Goal: Task Accomplishment & Management: Use online tool/utility

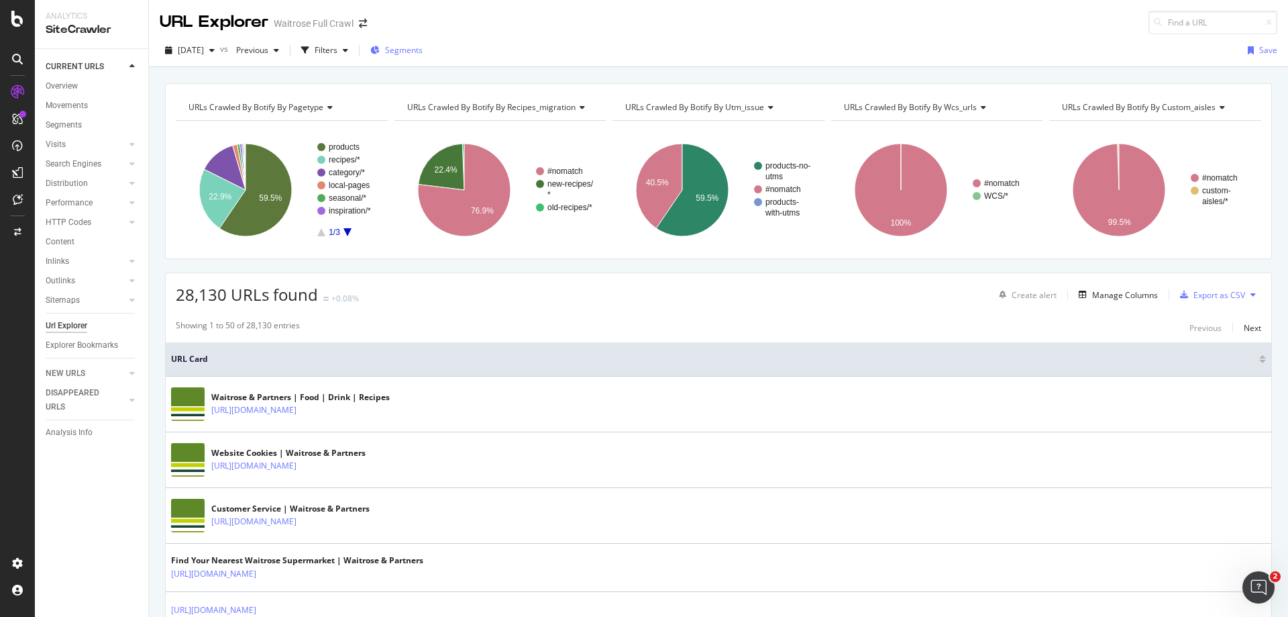
click at [423, 46] on span "Segments" at bounding box center [404, 49] width 38 height 11
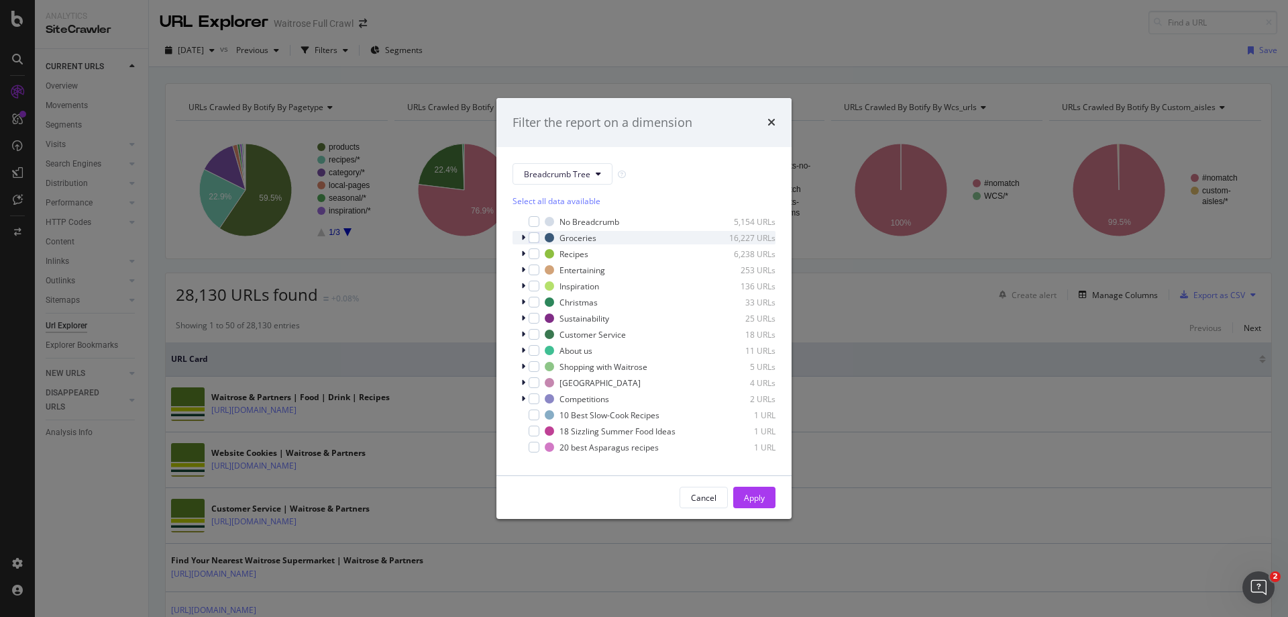
click at [523, 235] on icon "modal" at bounding box center [523, 237] width 4 height 8
click at [523, 235] on icon "modal" at bounding box center [523, 237] width 5 height 8
click at [551, 173] on span "Breadcrumb Tree" at bounding box center [557, 173] width 66 height 11
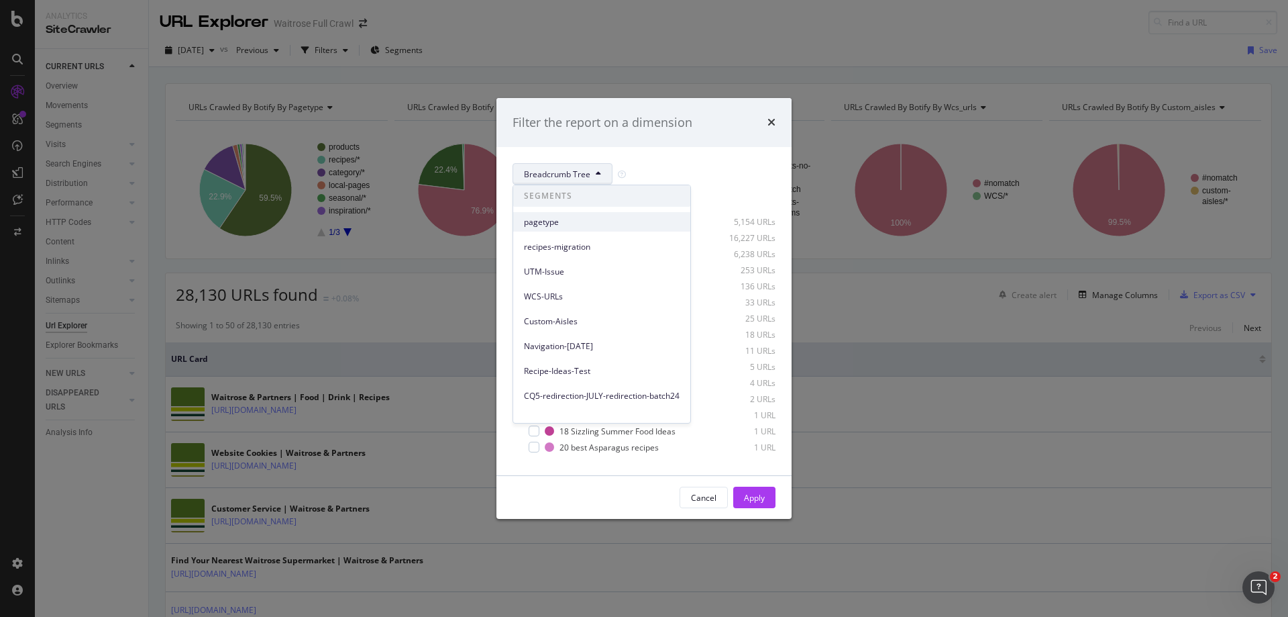
click at [560, 226] on span "pagetype" at bounding box center [602, 222] width 156 height 12
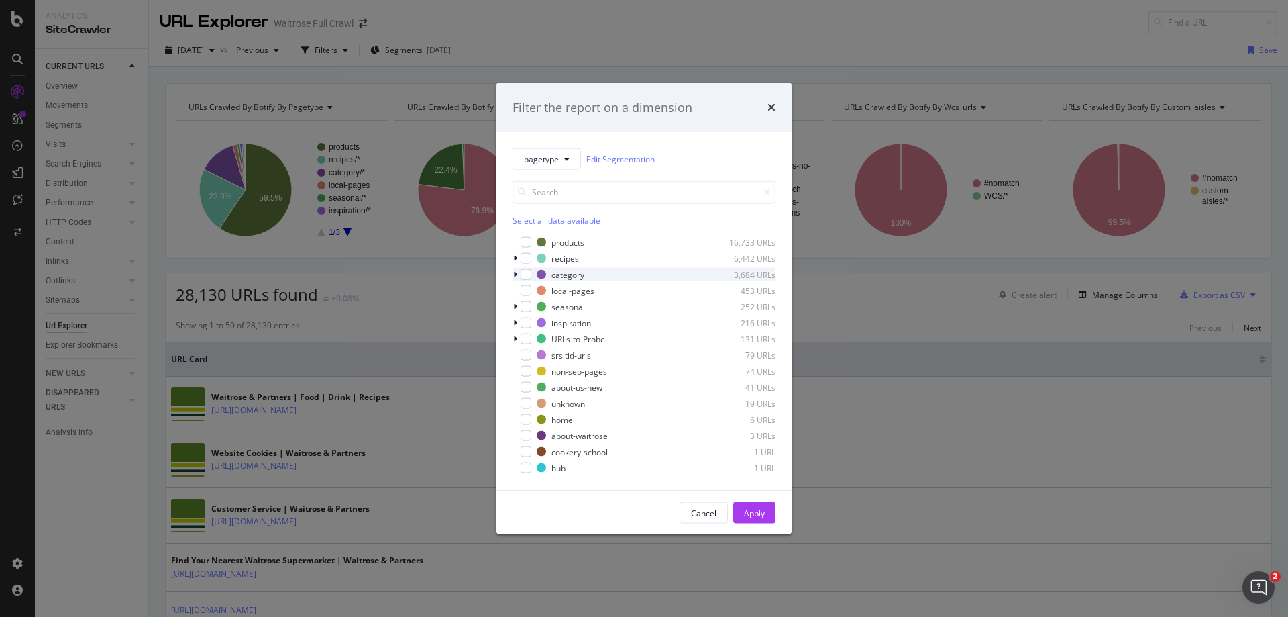
click at [513, 272] on icon "modal" at bounding box center [515, 274] width 4 height 8
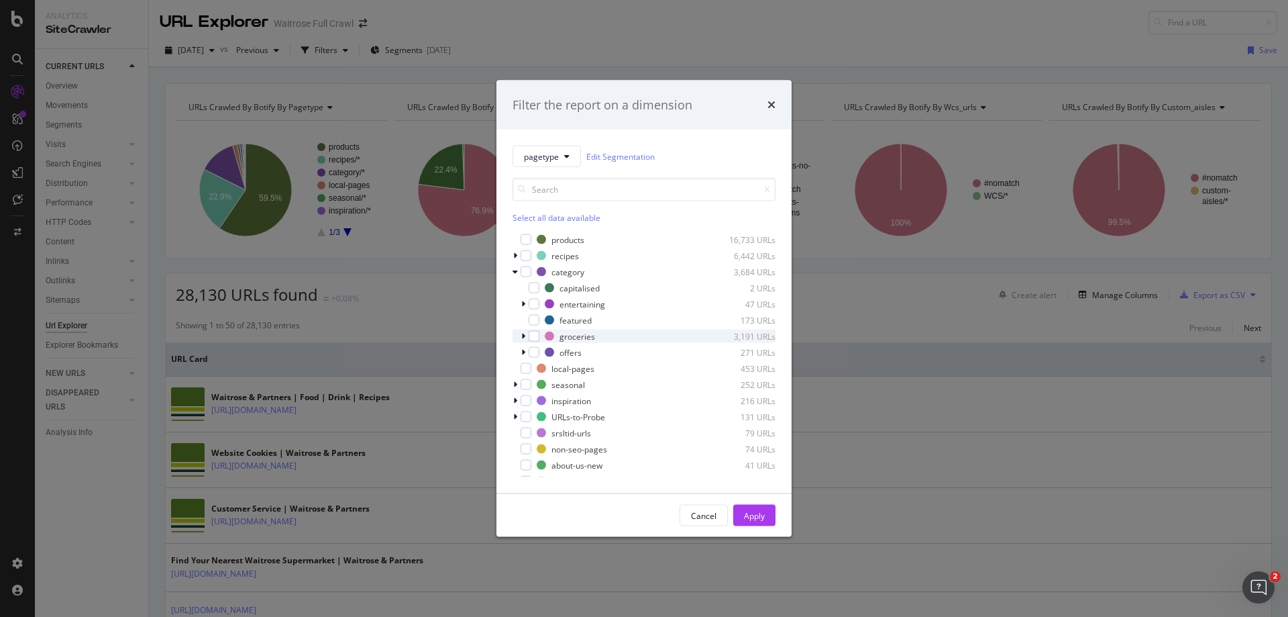
click at [523, 332] on icon "modal" at bounding box center [523, 336] width 4 height 8
click at [523, 334] on icon "modal" at bounding box center [523, 336] width 5 height 8
click at [514, 384] on icon "modal" at bounding box center [515, 384] width 4 height 8
click at [523, 329] on icon "modal" at bounding box center [523, 331] width 4 height 8
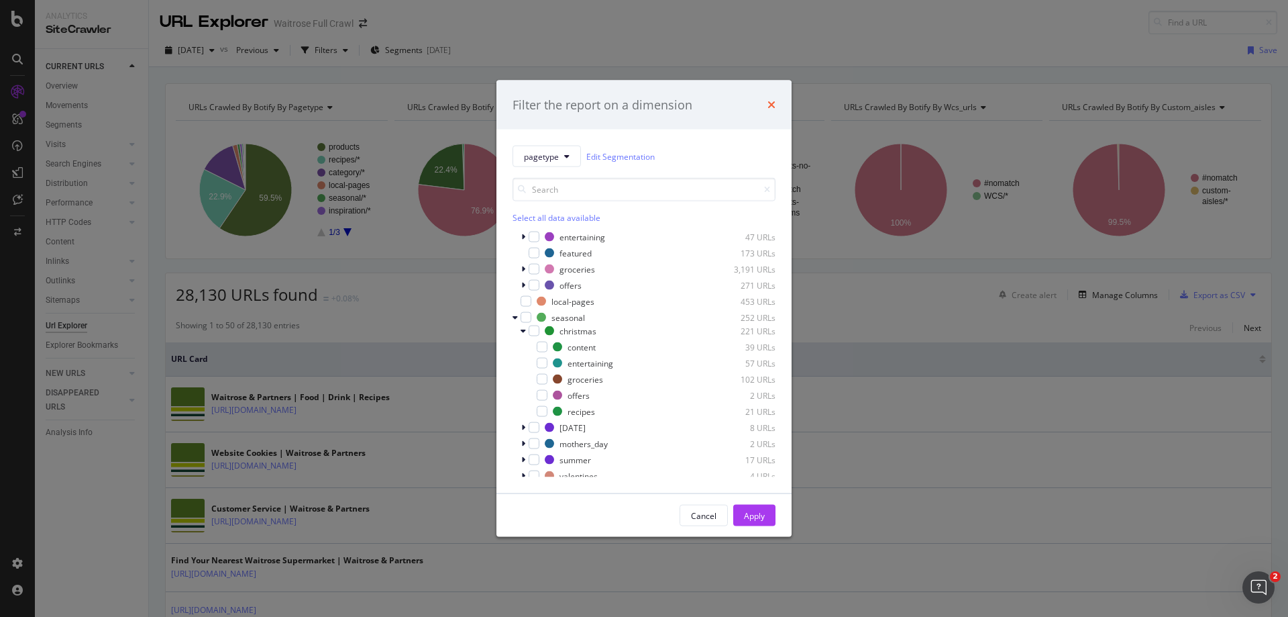
click at [772, 108] on icon "times" at bounding box center [771, 104] width 8 height 11
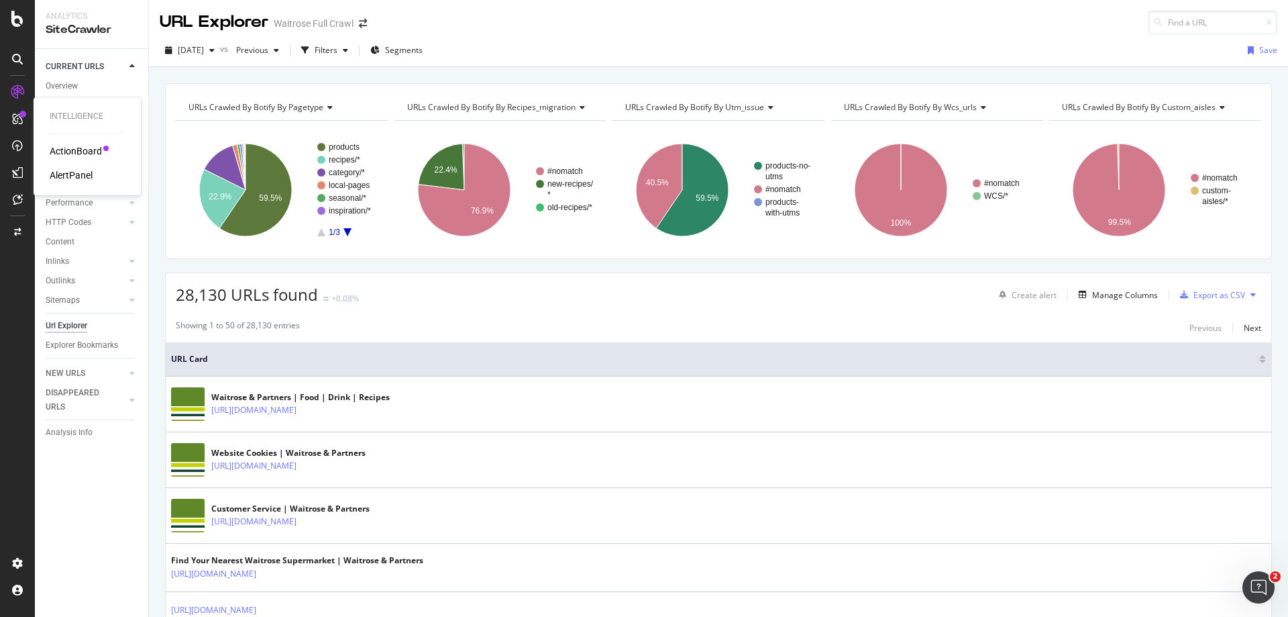
click at [80, 175] on div "AlertPanel" at bounding box center [71, 174] width 43 height 13
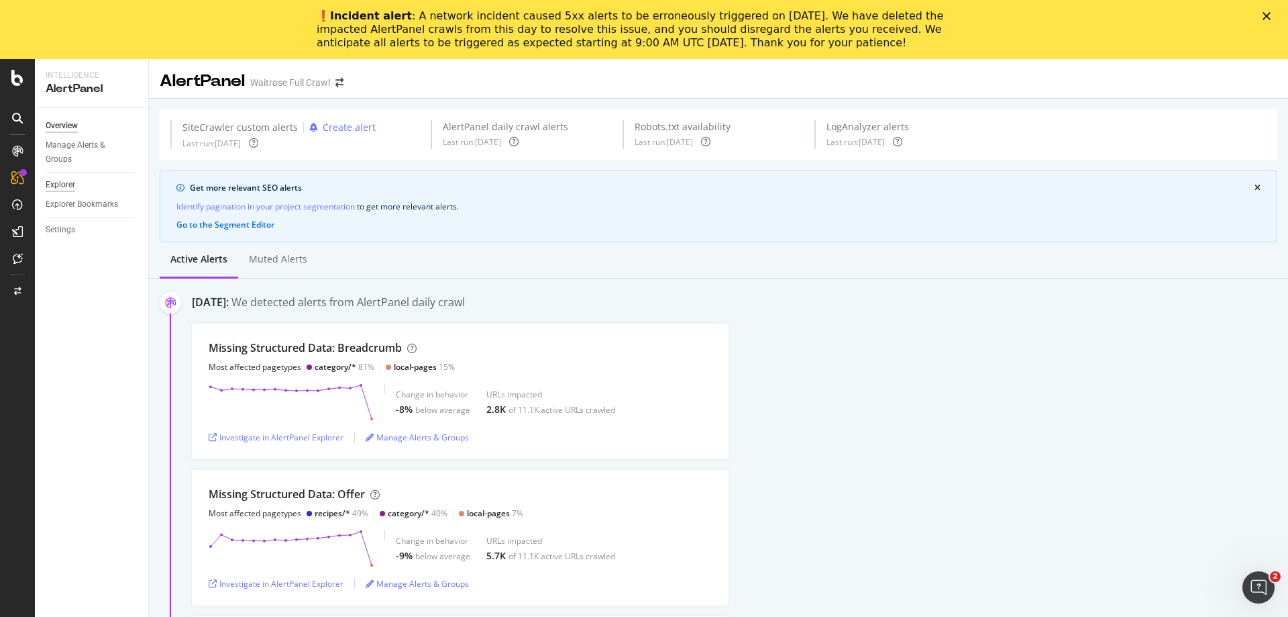
click at [54, 184] on div "Explorer" at bounding box center [61, 185] width 30 height 14
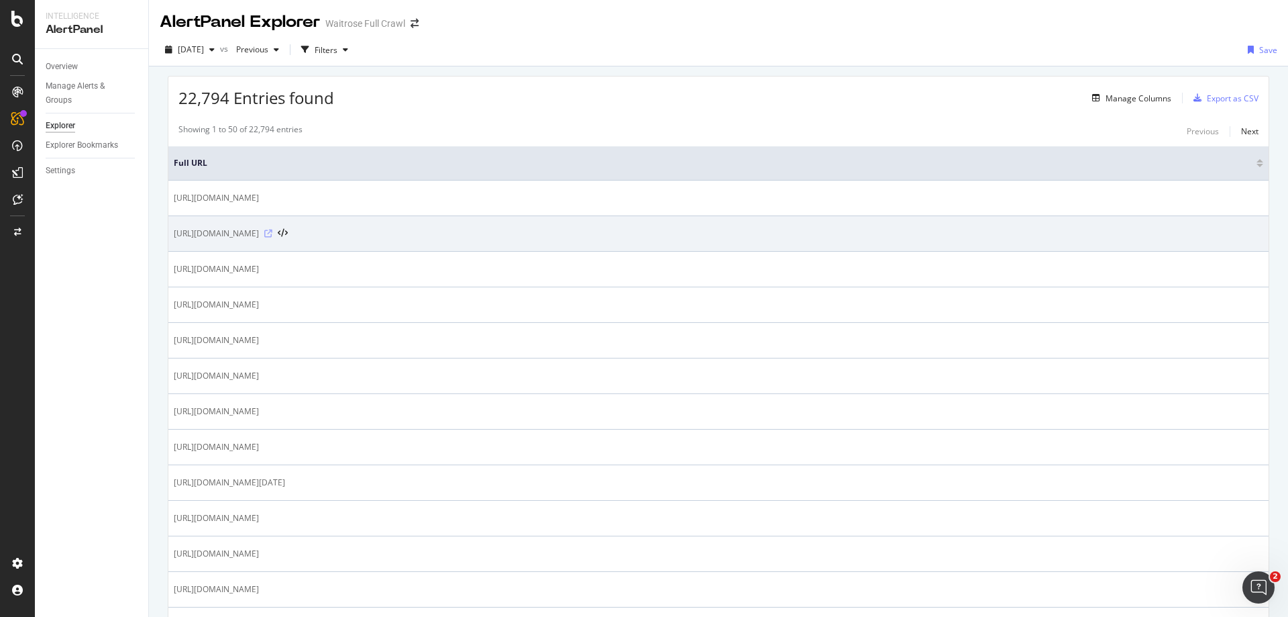
click at [272, 234] on icon at bounding box center [268, 233] width 8 height 8
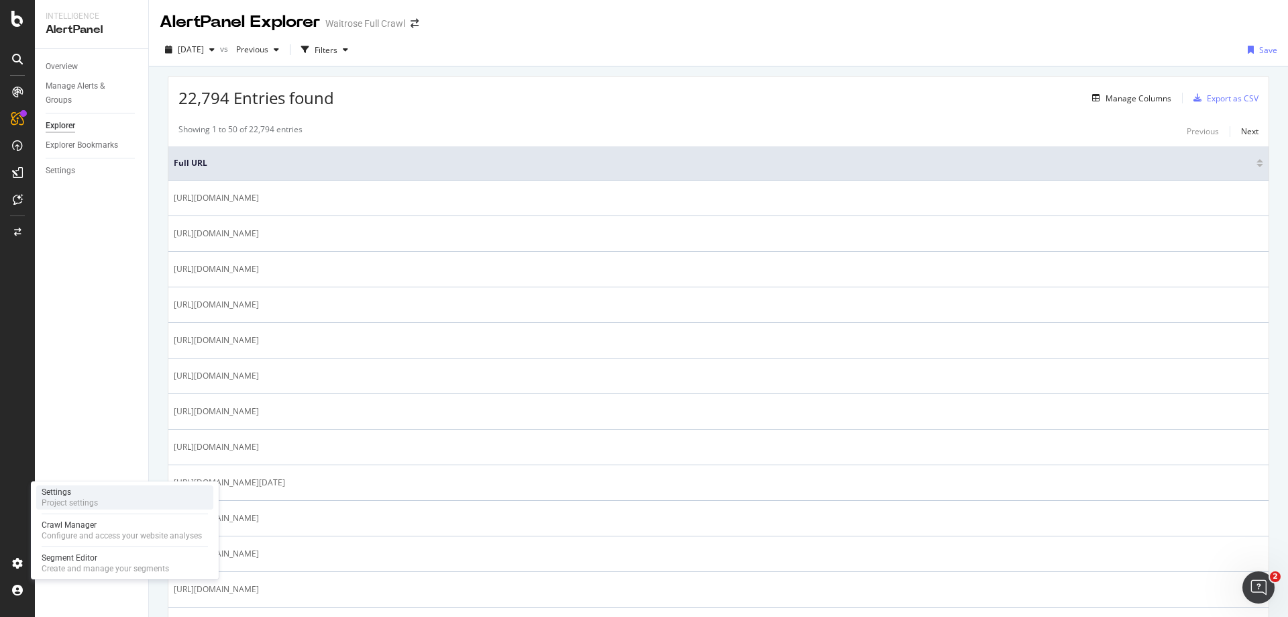
click at [90, 504] on div "Project settings" at bounding box center [70, 502] width 56 height 11
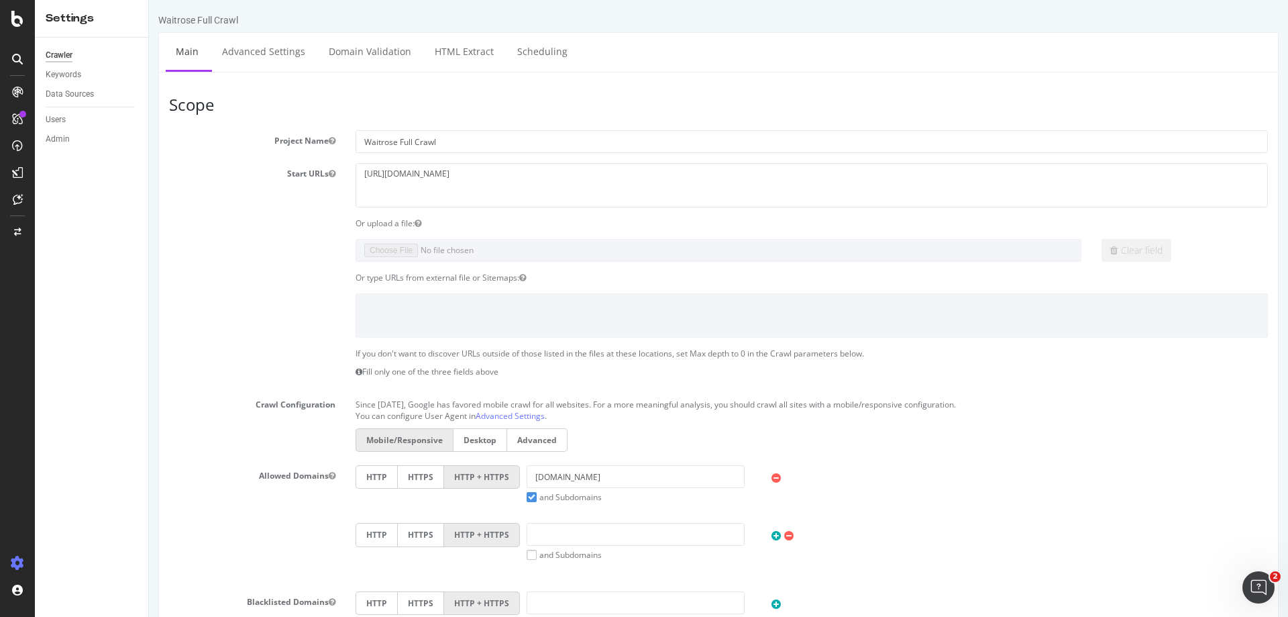
click at [13, 562] on icon at bounding box center [17, 562] width 13 height 13
click at [82, 531] on div "Configure and access your website analyses" at bounding box center [122, 535] width 160 height 11
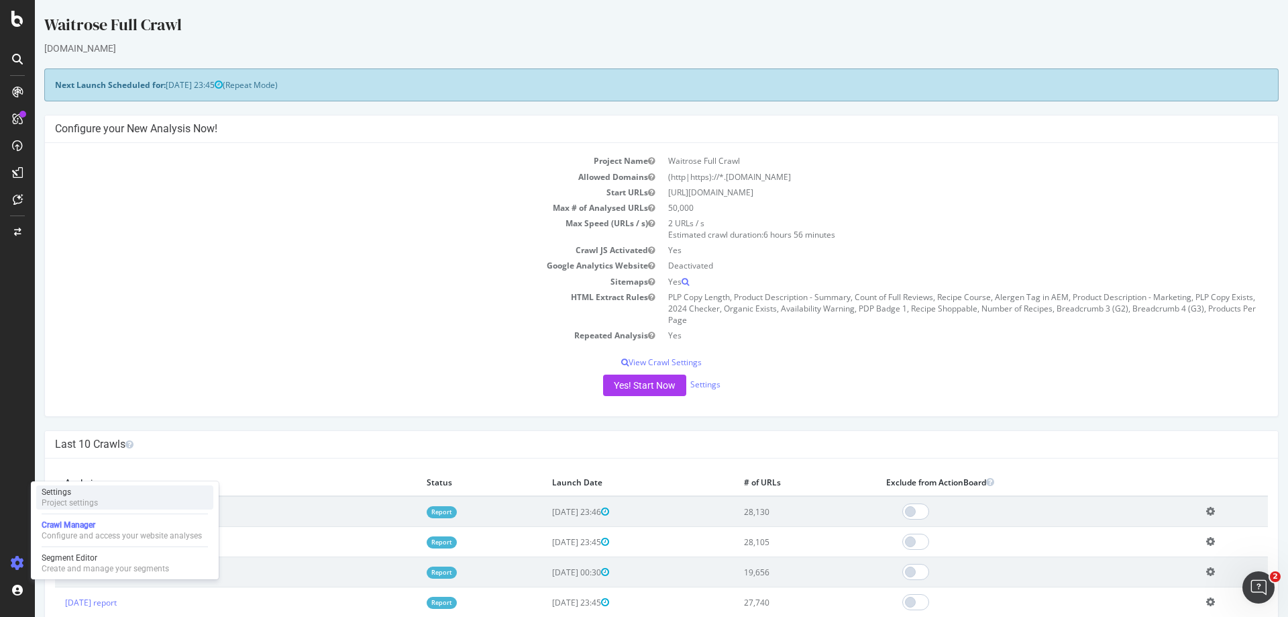
click at [78, 501] on div "Project settings" at bounding box center [70, 502] width 56 height 11
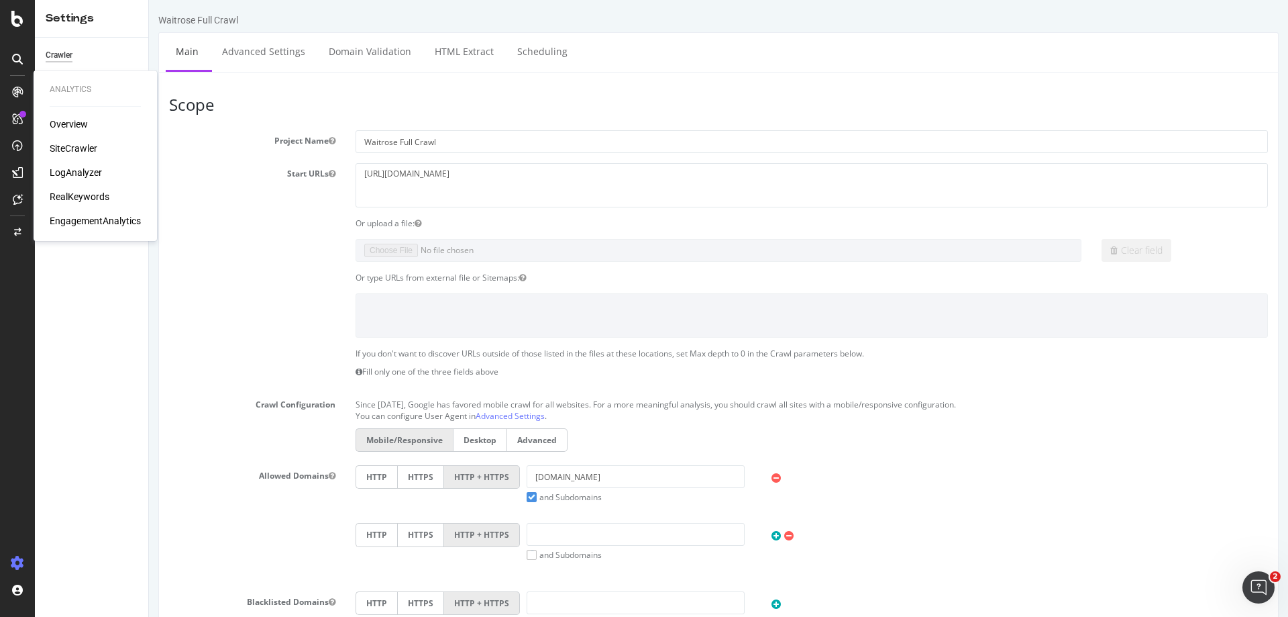
click at [78, 150] on div "SiteCrawler" at bounding box center [74, 148] width 48 height 13
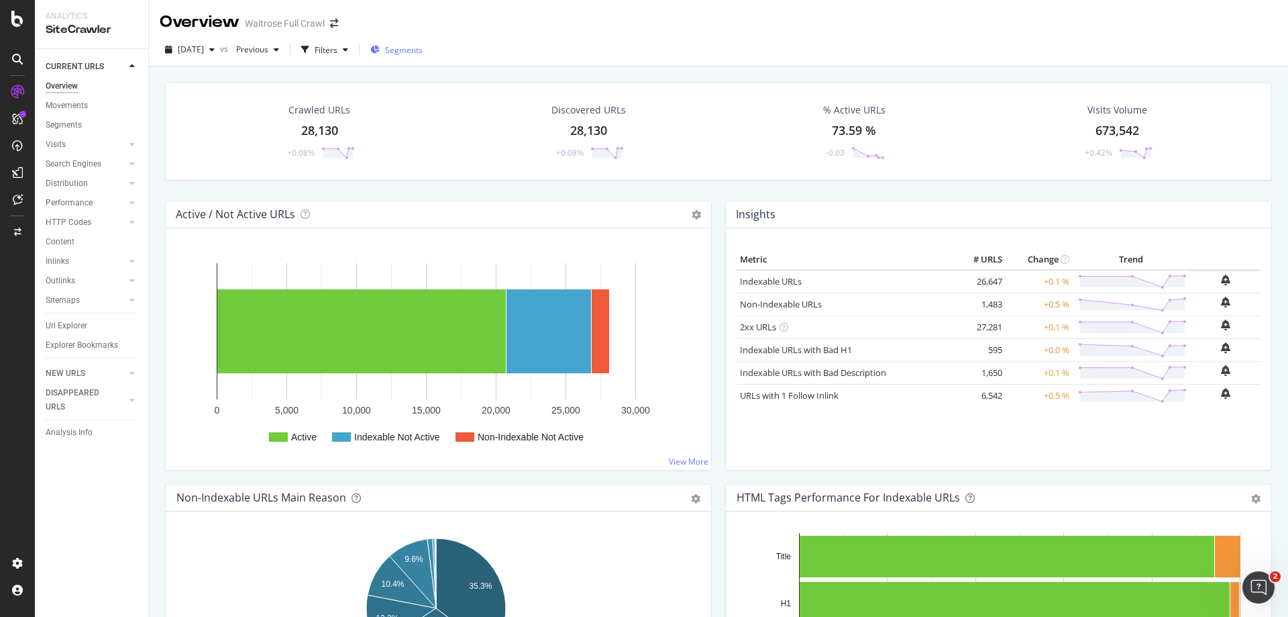
click at [423, 51] on span "Segments" at bounding box center [404, 49] width 38 height 11
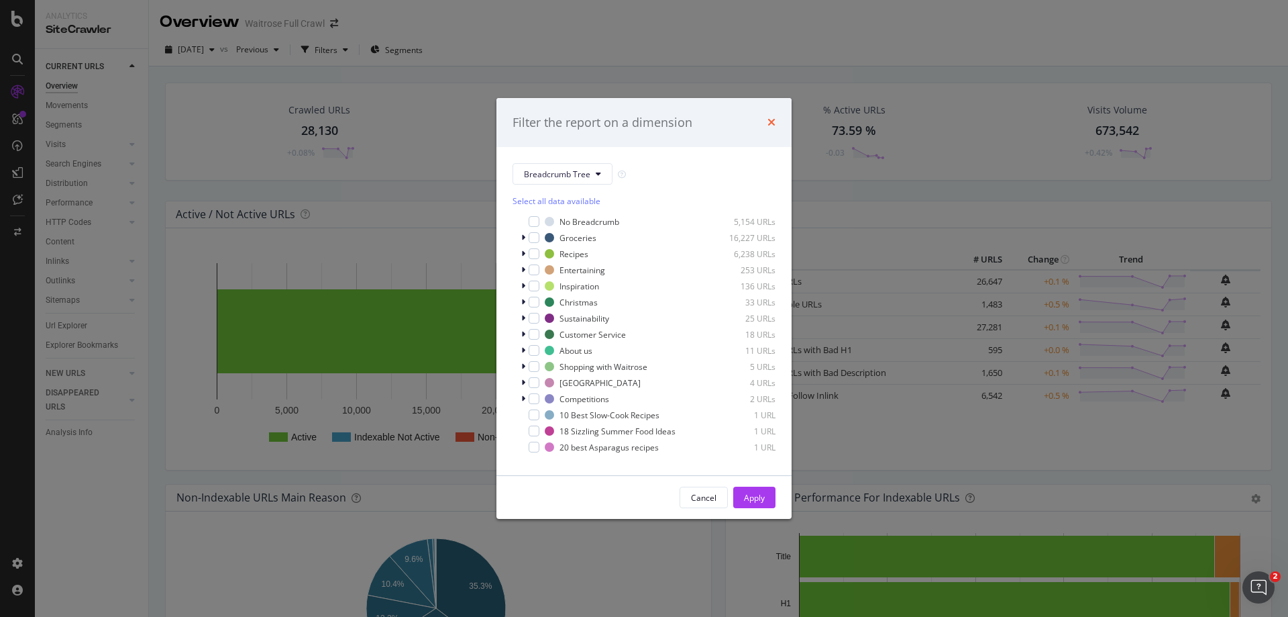
click at [769, 123] on icon "times" at bounding box center [771, 122] width 8 height 11
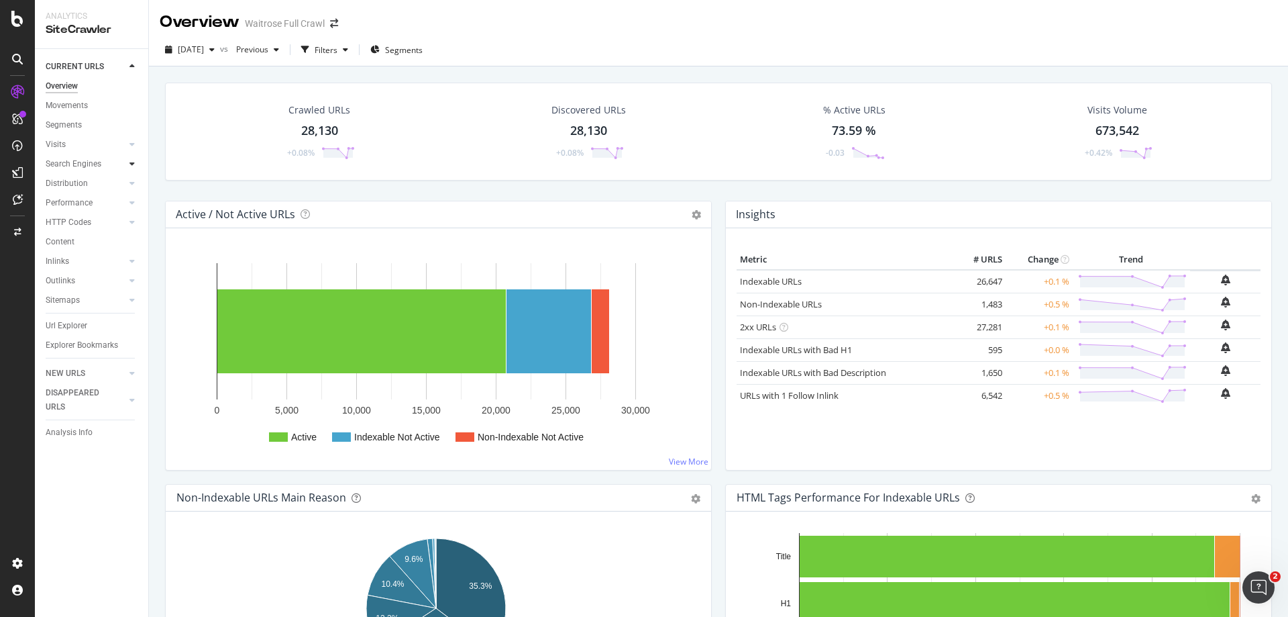
click at [134, 166] on icon at bounding box center [131, 164] width 5 height 8
click at [74, 262] on div "Orphans Explorer" at bounding box center [83, 261] width 62 height 14
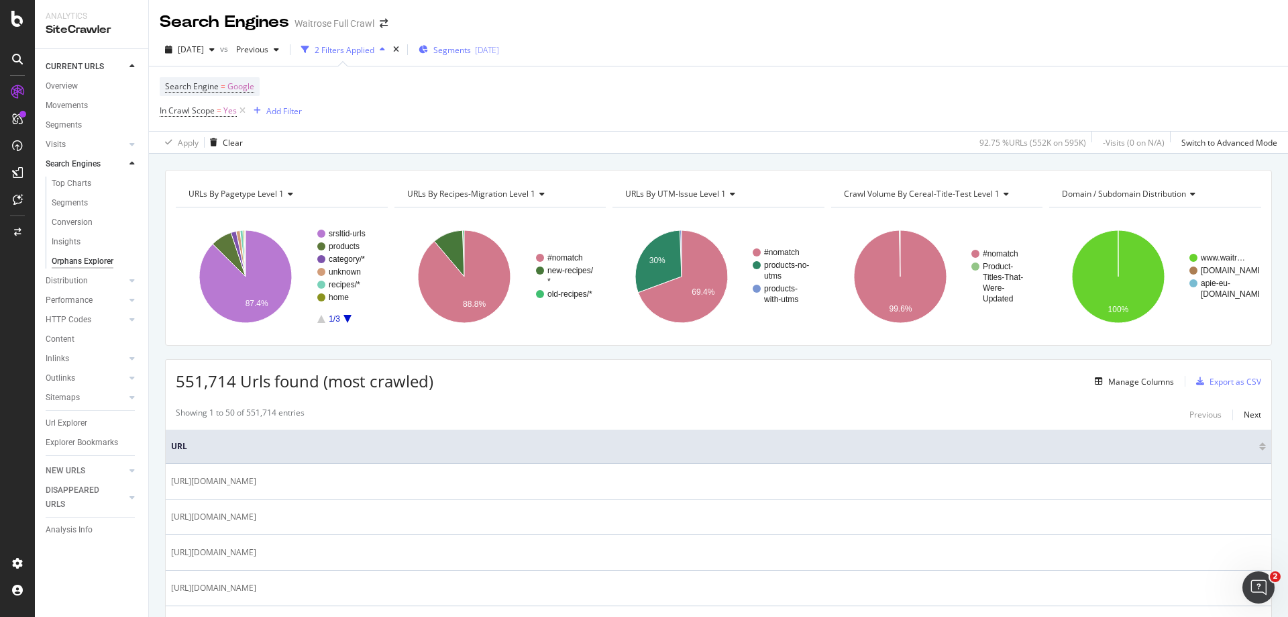
click at [499, 48] on div "[DATE]" at bounding box center [487, 49] width 24 height 11
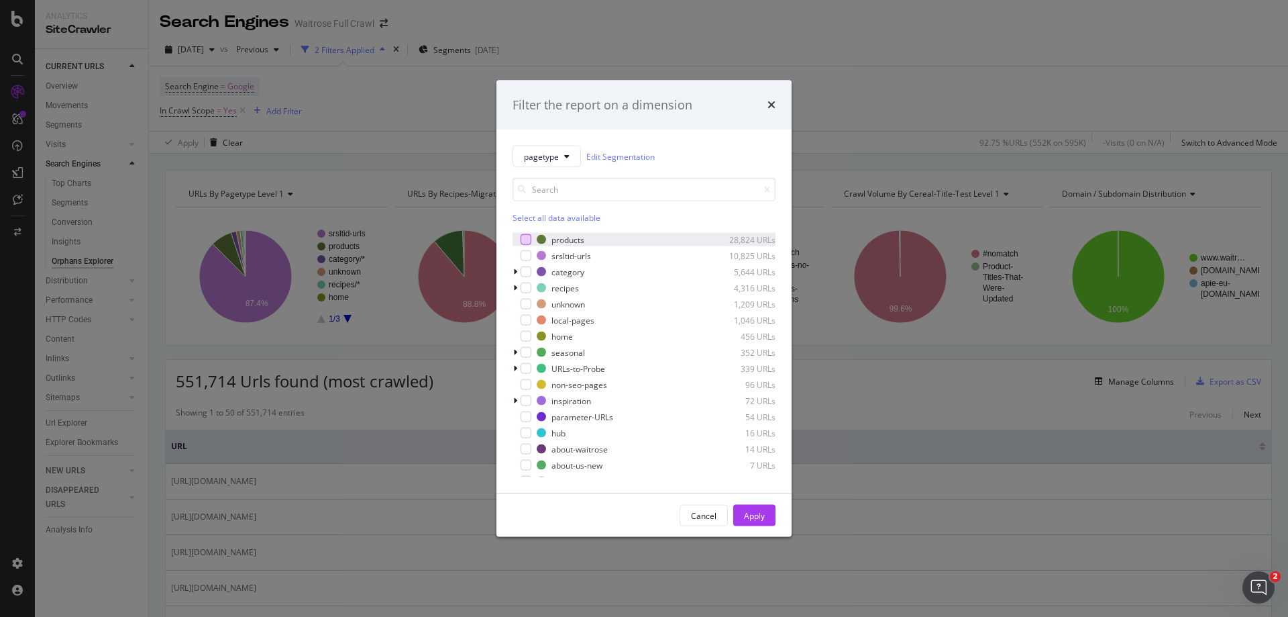
click at [527, 242] on div "modal" at bounding box center [526, 239] width 11 height 11
click at [759, 519] on div "Apply" at bounding box center [754, 514] width 21 height 11
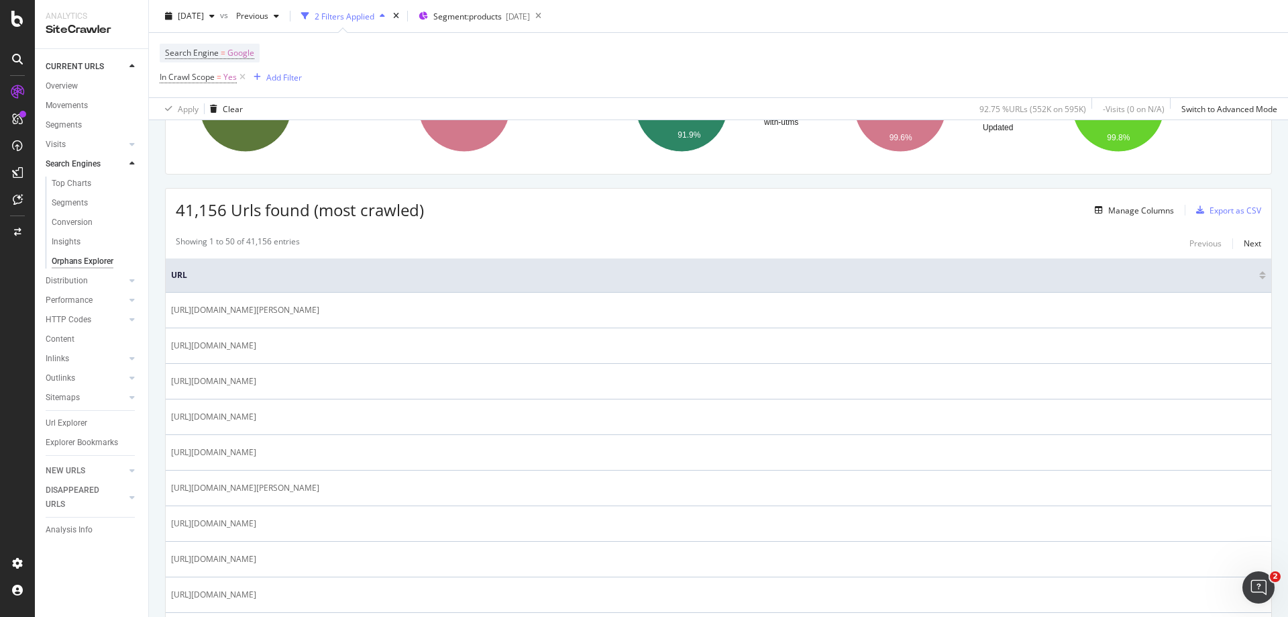
scroll to position [159, 0]
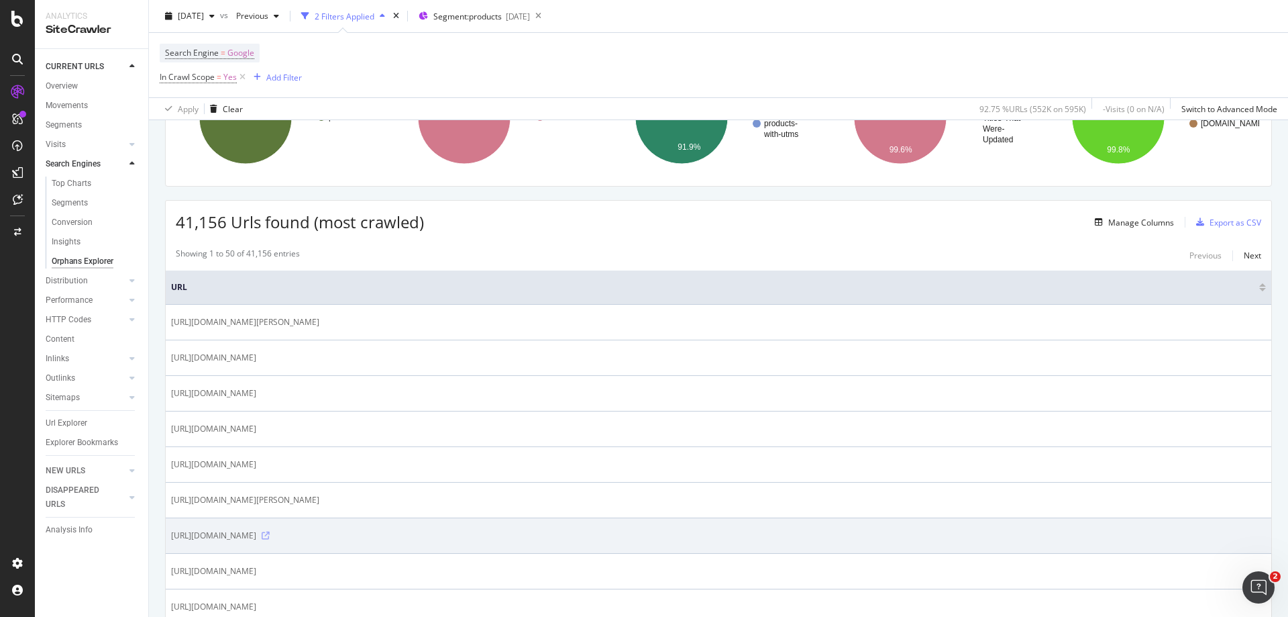
click at [270, 537] on icon at bounding box center [266, 535] width 8 height 8
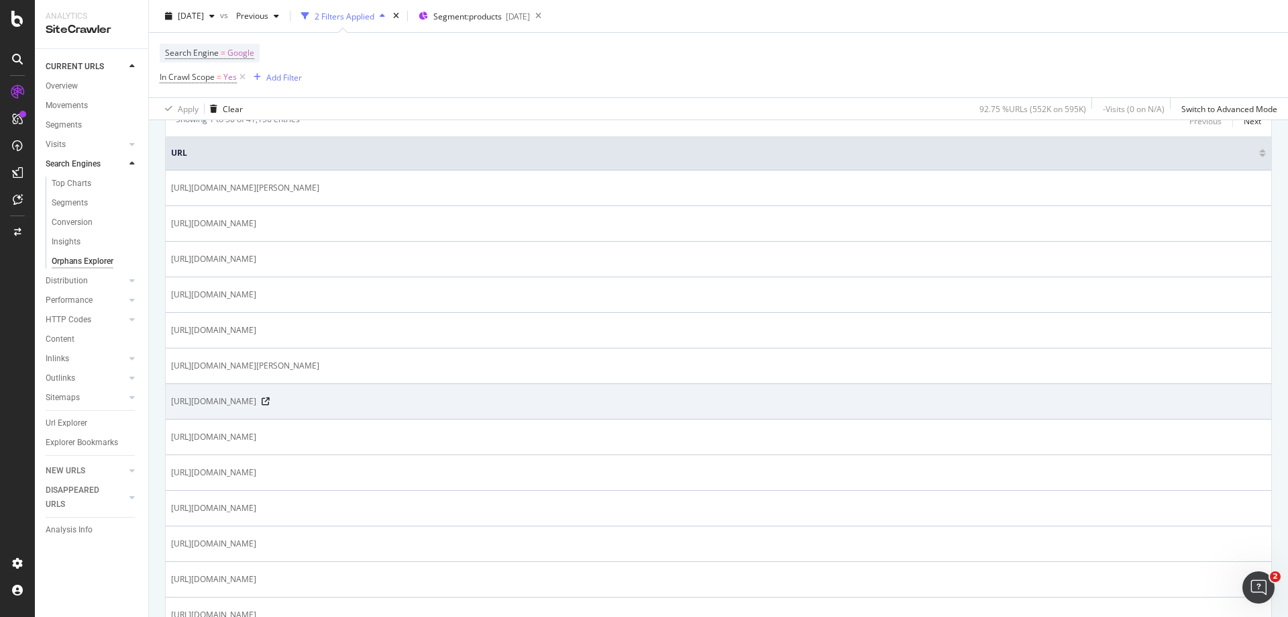
scroll to position [360, 0]
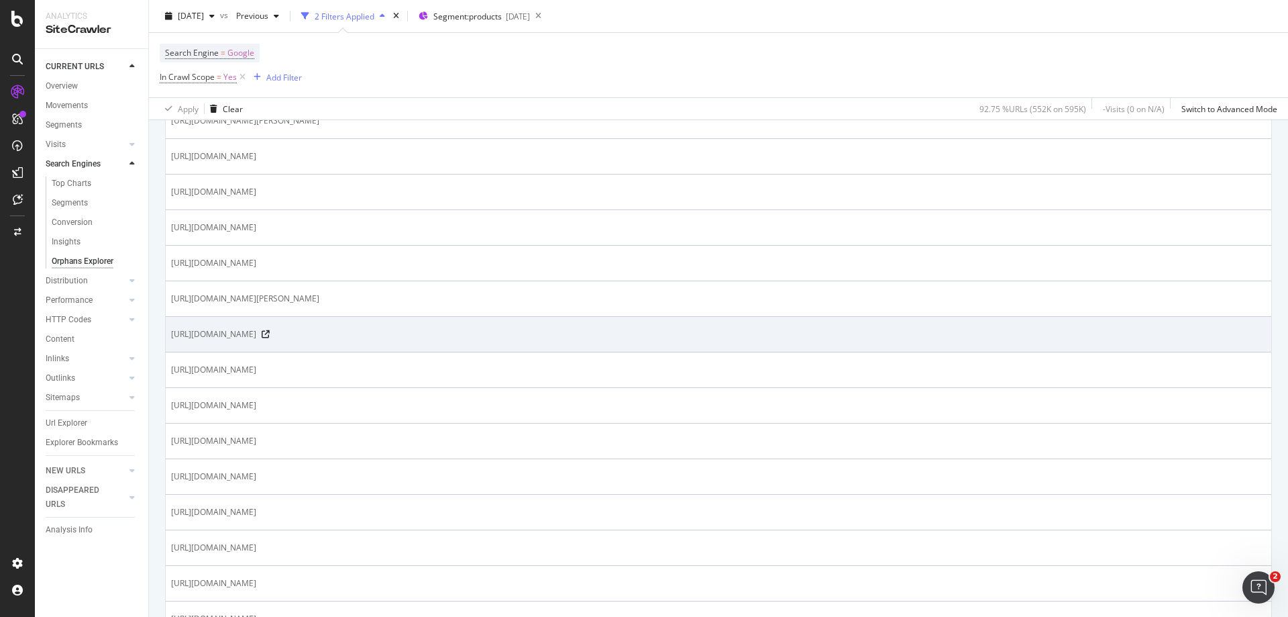
drag, startPoint x: 345, startPoint y: 334, endPoint x: 171, endPoint y: 337, distance: 174.5
click at [171, 337] on span "[URL][DOMAIN_NAME]" at bounding box center [213, 333] width 85 height 13
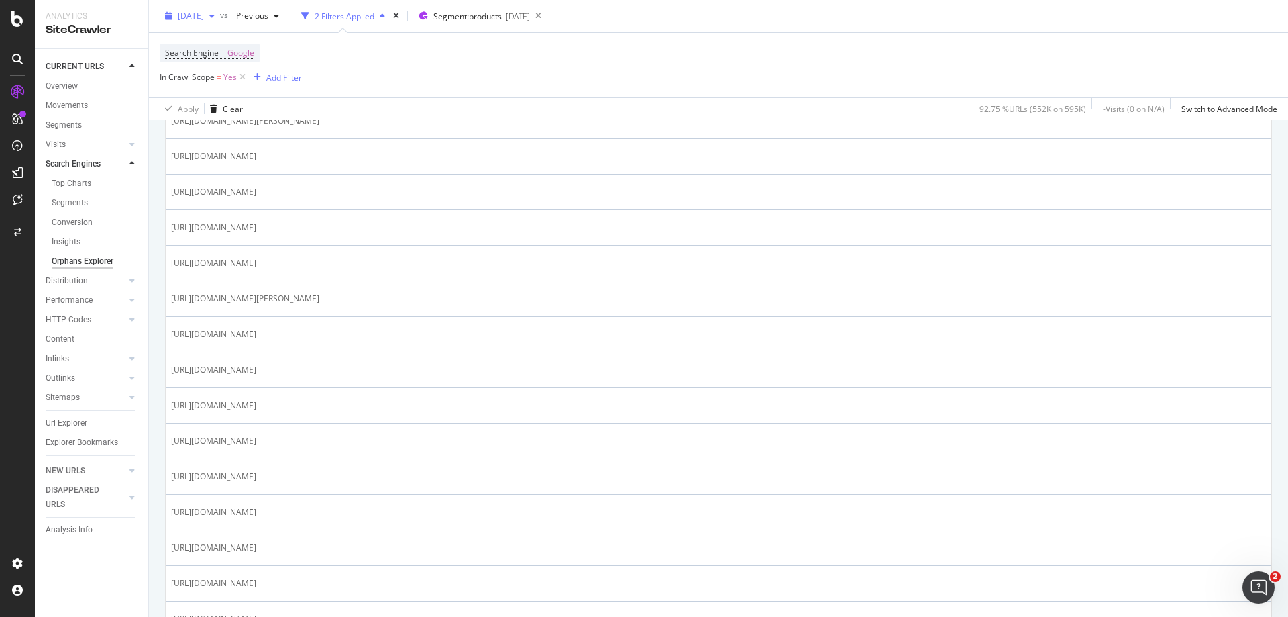
copy span "[URL][DOMAIN_NAME]"
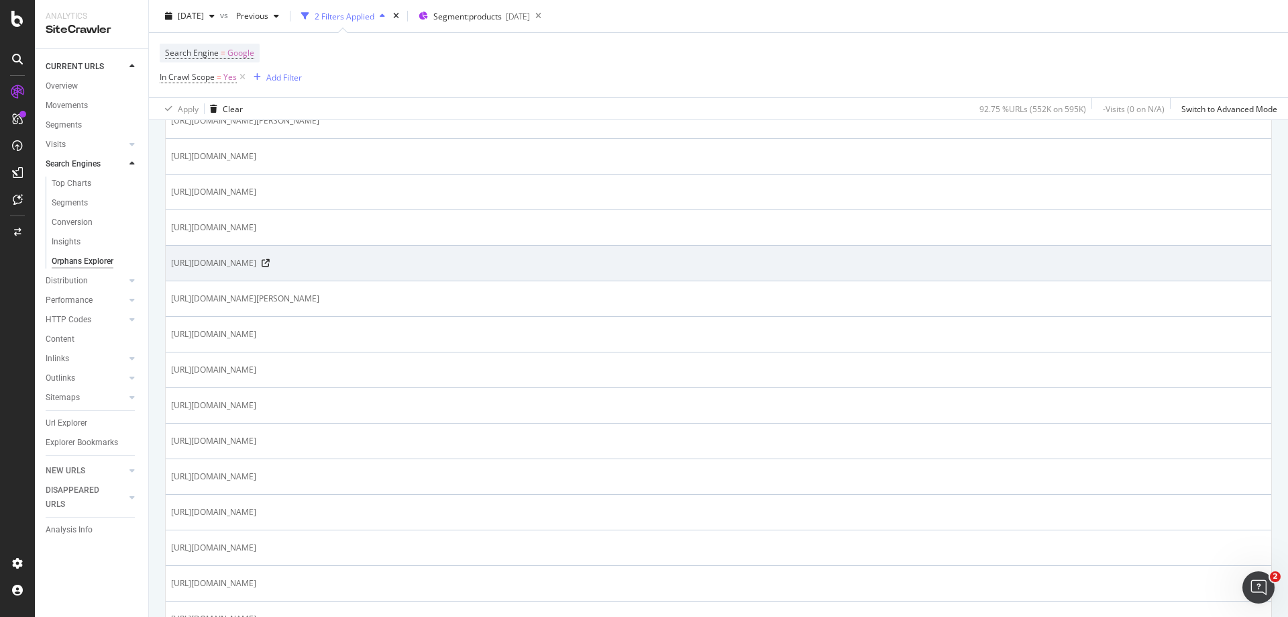
scroll to position [92, 0]
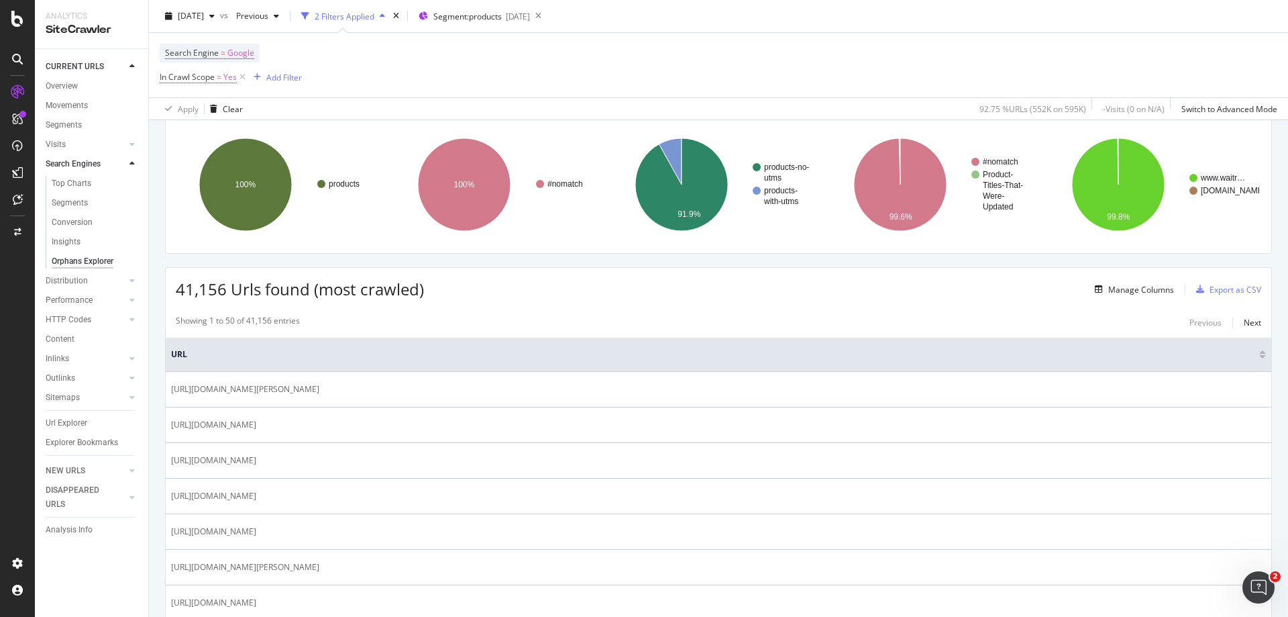
click at [279, 74] on div "Add Filter" at bounding box center [284, 76] width 36 height 11
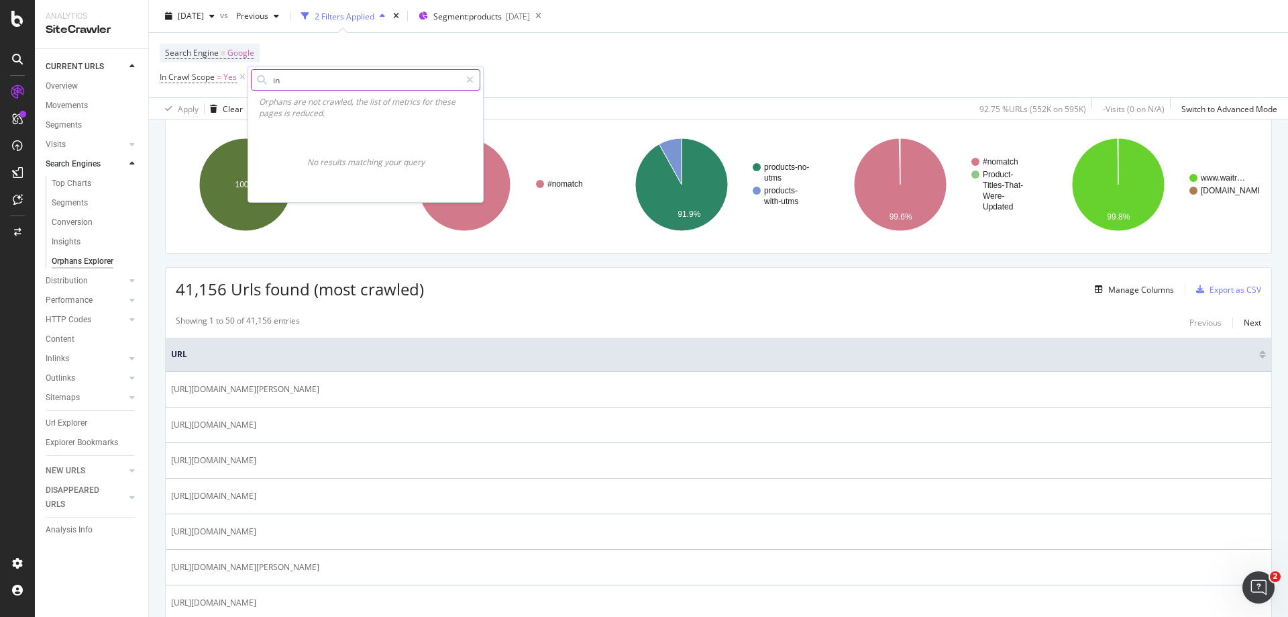
type input "i"
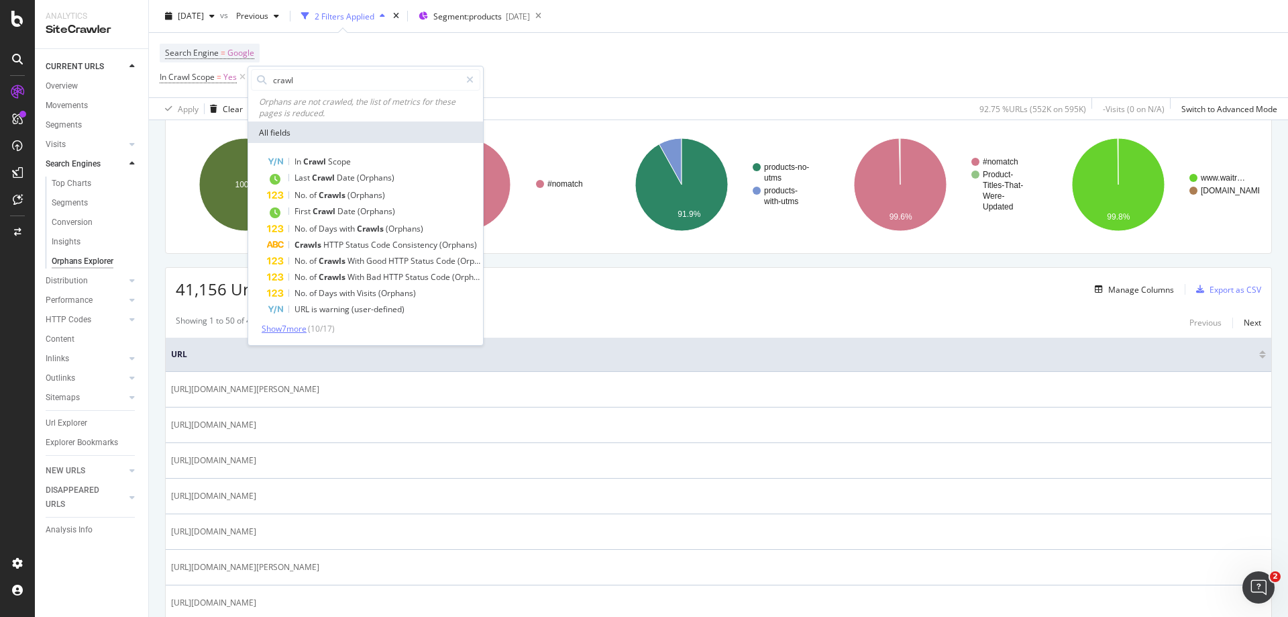
type input "crawl"
click at [283, 329] on span "Show 7 more" at bounding box center [284, 328] width 45 height 11
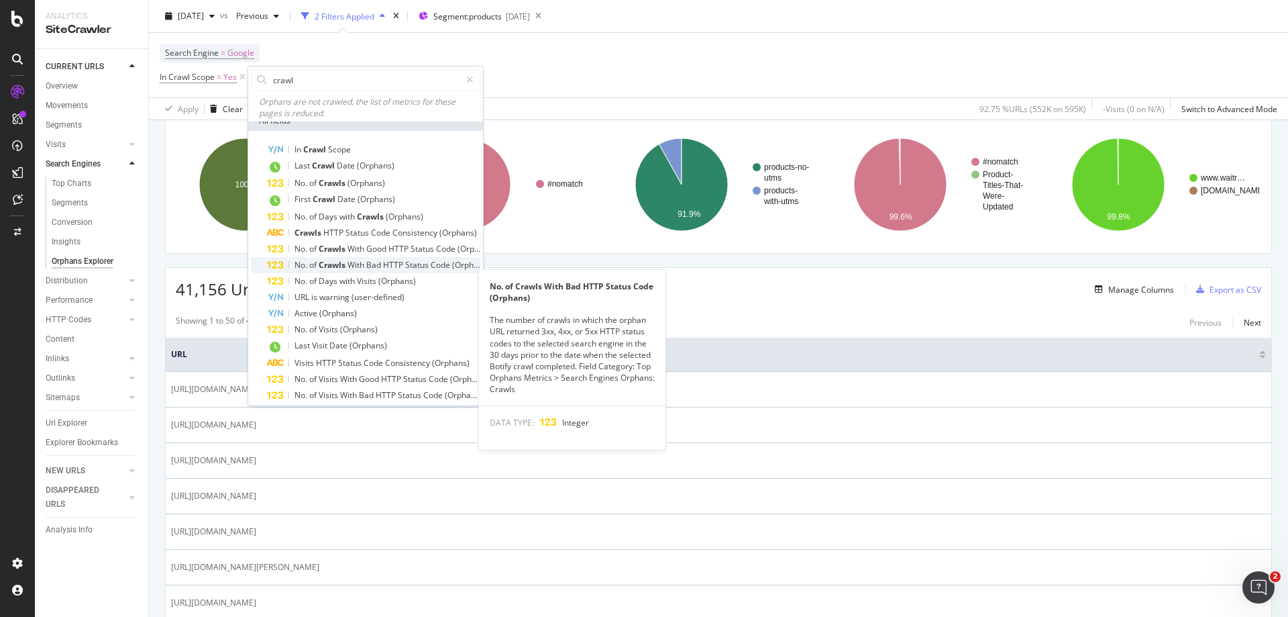
scroll to position [0, 0]
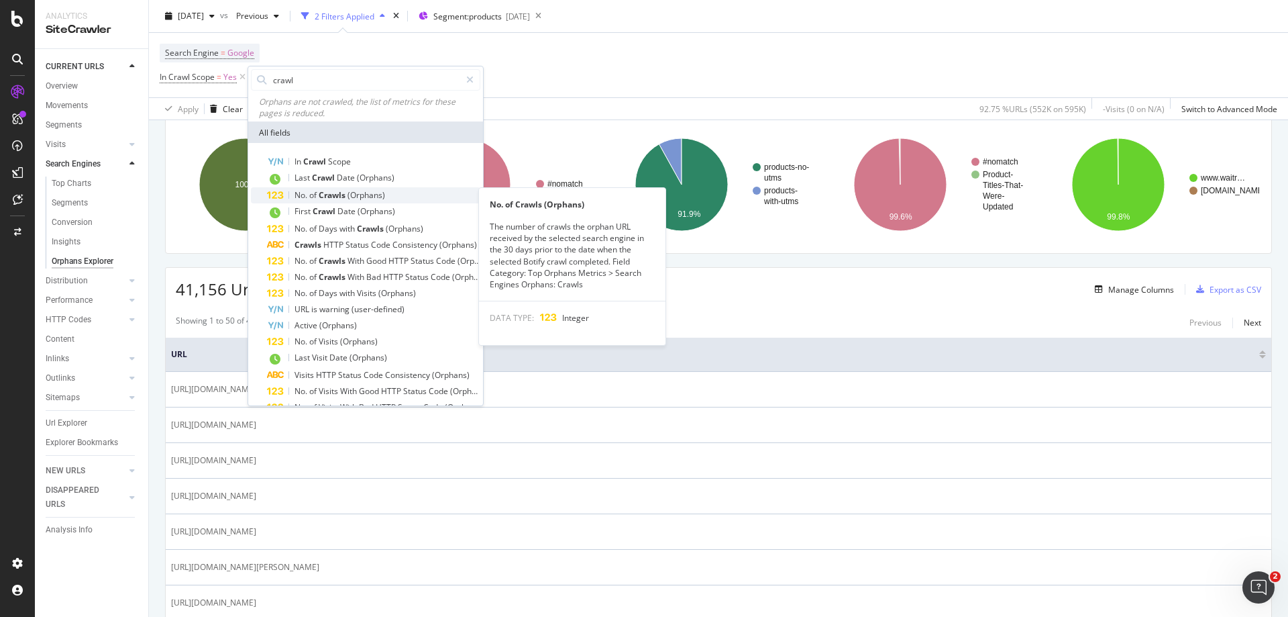
click at [379, 195] on span "(Orphans)" at bounding box center [367, 194] width 38 height 11
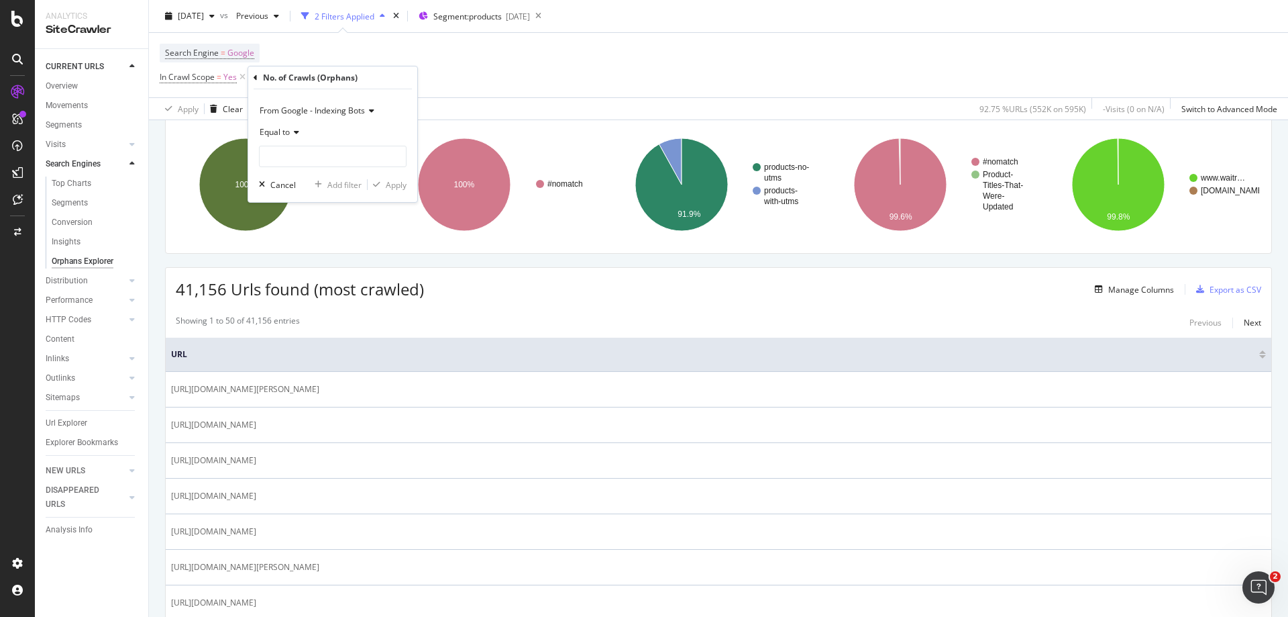
click at [290, 138] on div "Equal to" at bounding box center [333, 131] width 148 height 21
click at [303, 229] on span "Greater than" at bounding box center [290, 229] width 48 height 11
click at [293, 154] on input "number" at bounding box center [333, 156] width 148 height 21
type input "0"
click at [390, 186] on div "Apply" at bounding box center [396, 184] width 21 height 11
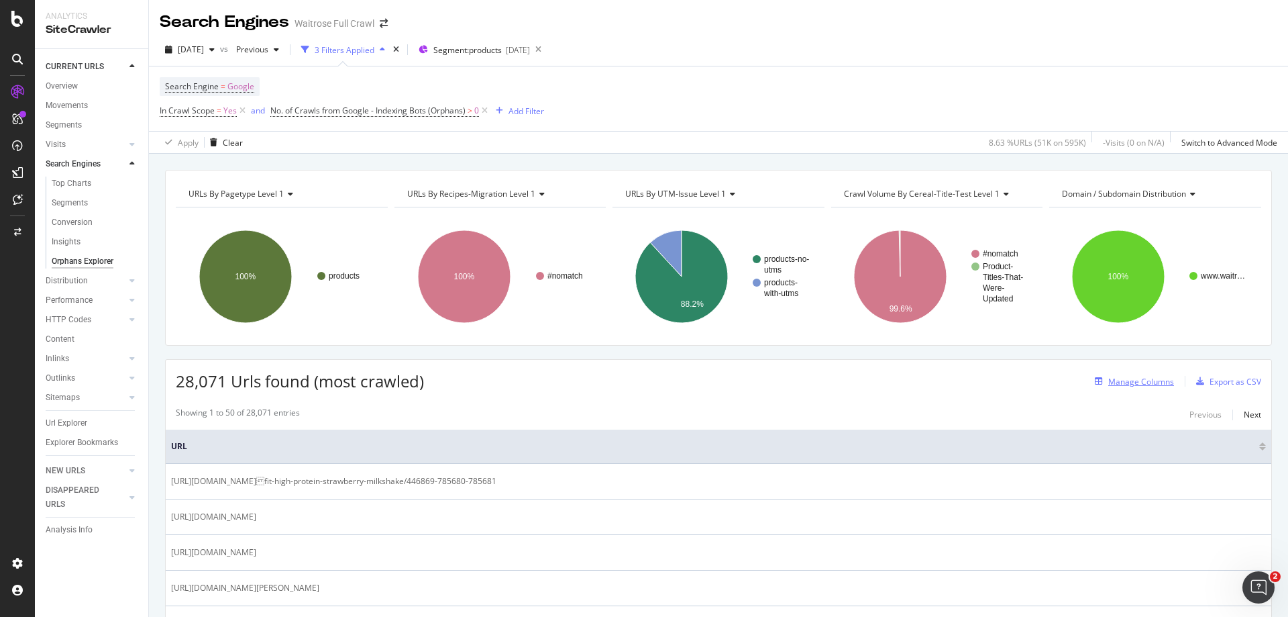
click at [1123, 376] on div "Manage Columns" at bounding box center [1141, 381] width 66 height 11
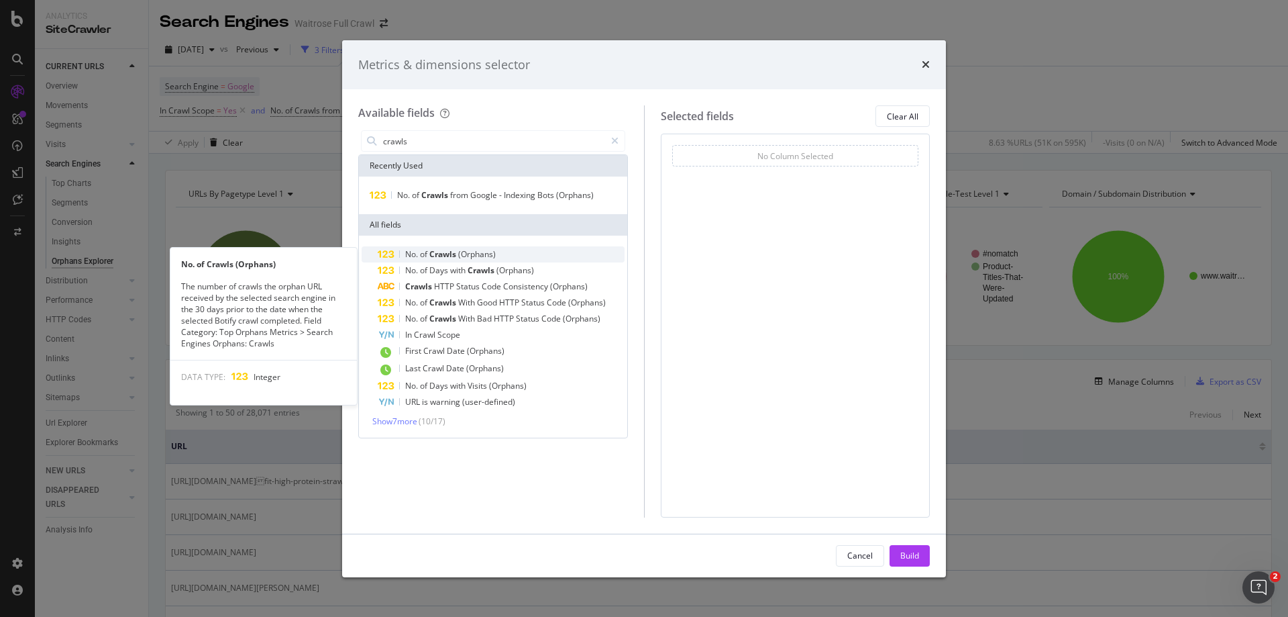
type input "crawls"
click at [482, 255] on span "(Orphans)" at bounding box center [477, 253] width 38 height 11
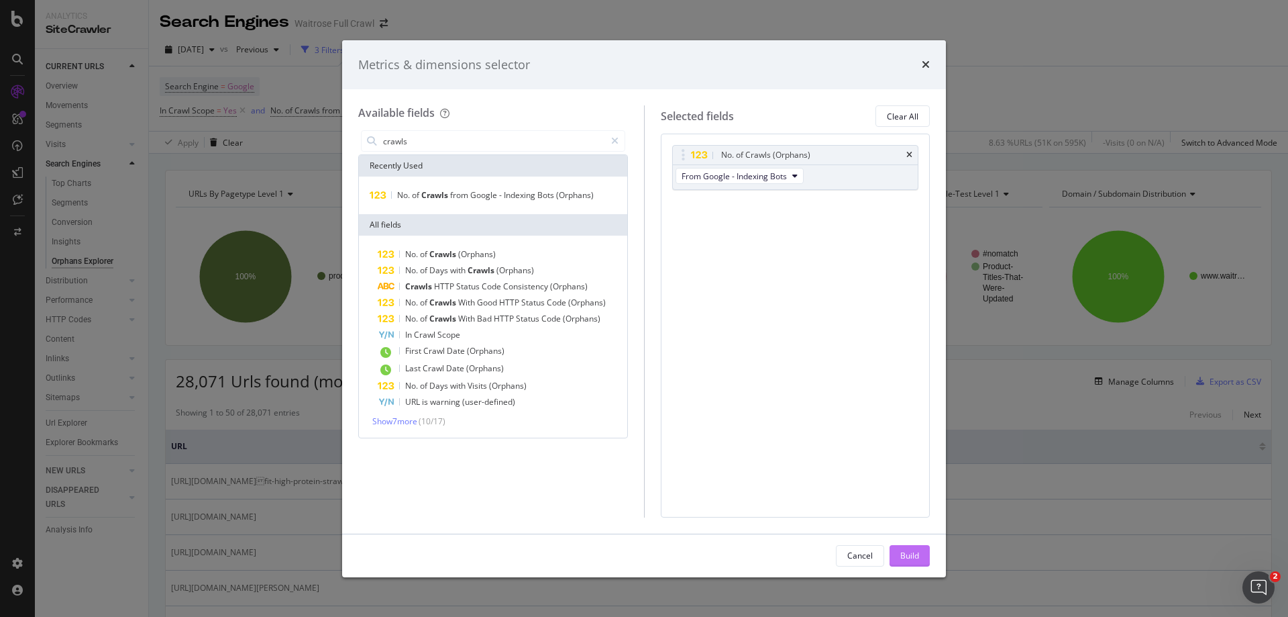
click at [904, 554] on div "Build" at bounding box center [909, 554] width 19 height 11
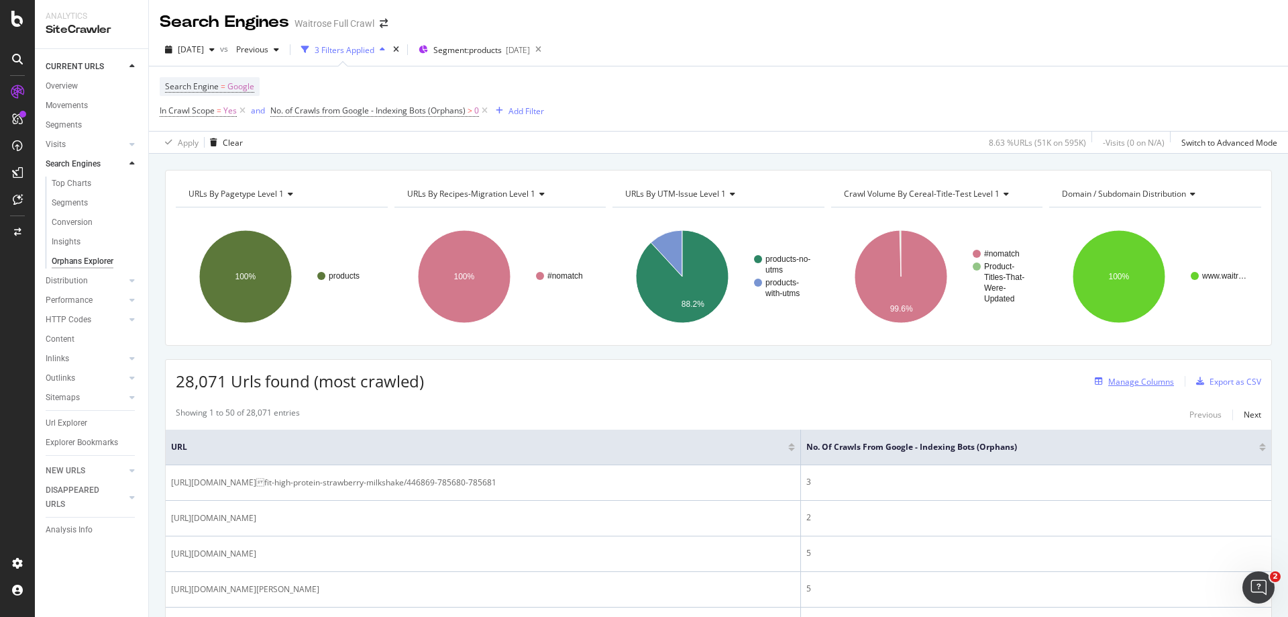
click at [1126, 382] on div "Manage Columns" at bounding box center [1141, 381] width 66 height 11
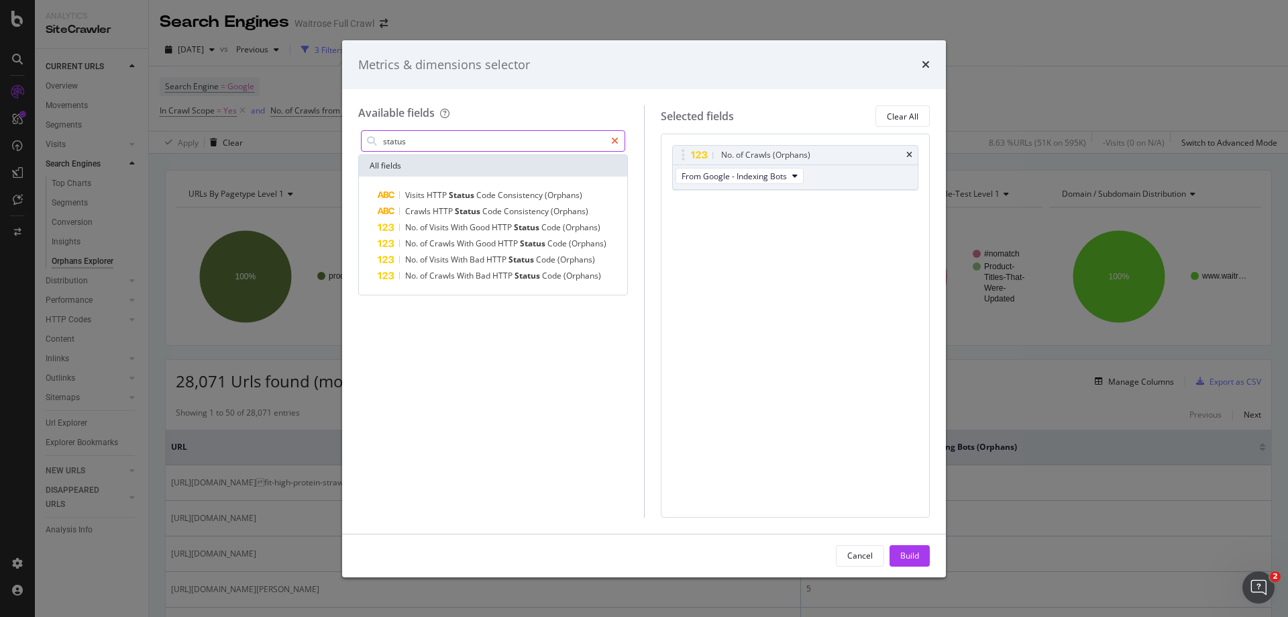
type input "status"
click at [616, 143] on icon "modal" at bounding box center [614, 140] width 7 height 9
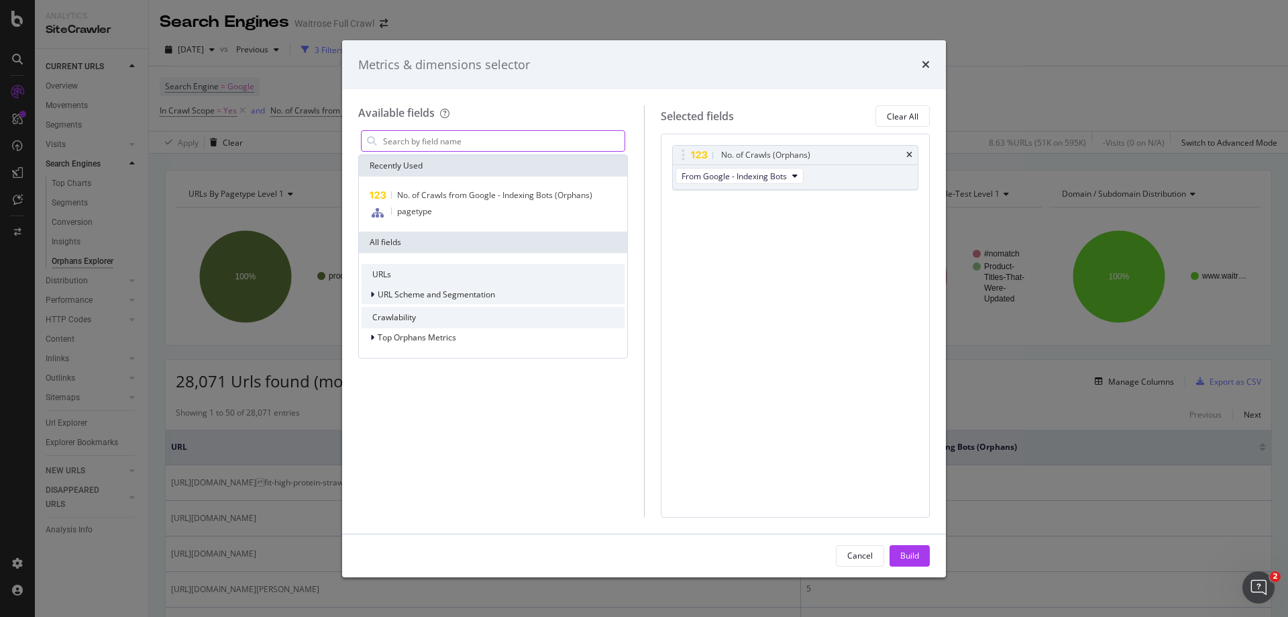
click at [390, 292] on span "URL Scheme and Segmentation" at bounding box center [436, 293] width 117 height 11
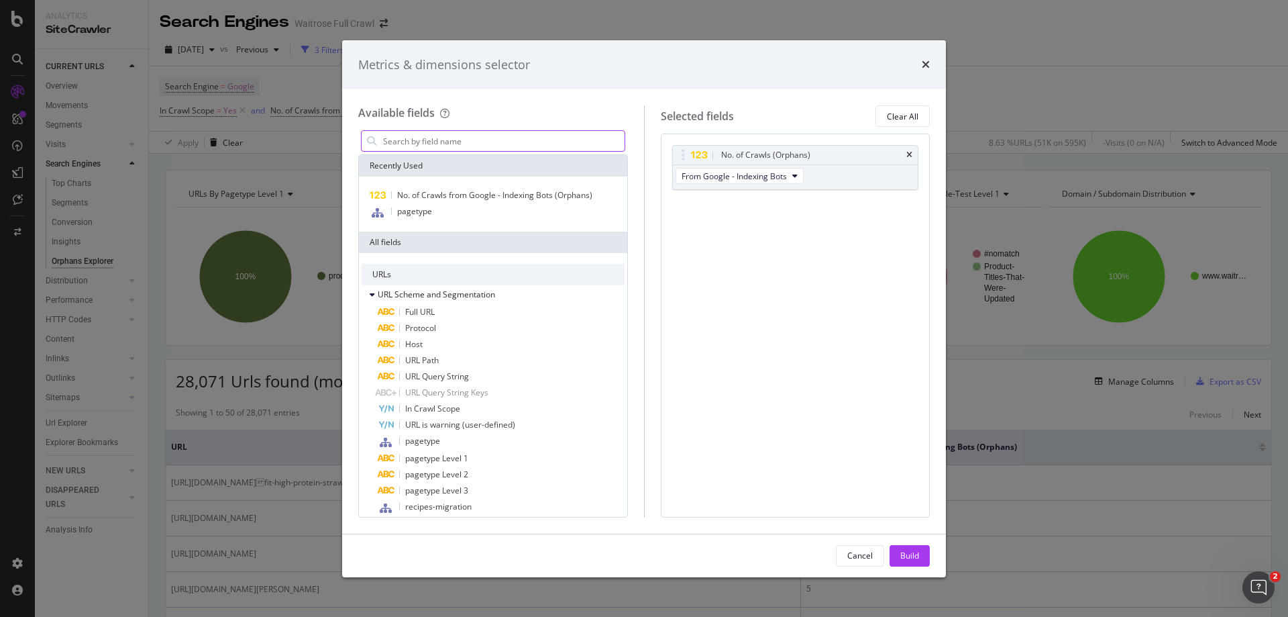
click at [404, 138] on input "modal" at bounding box center [503, 141] width 243 height 20
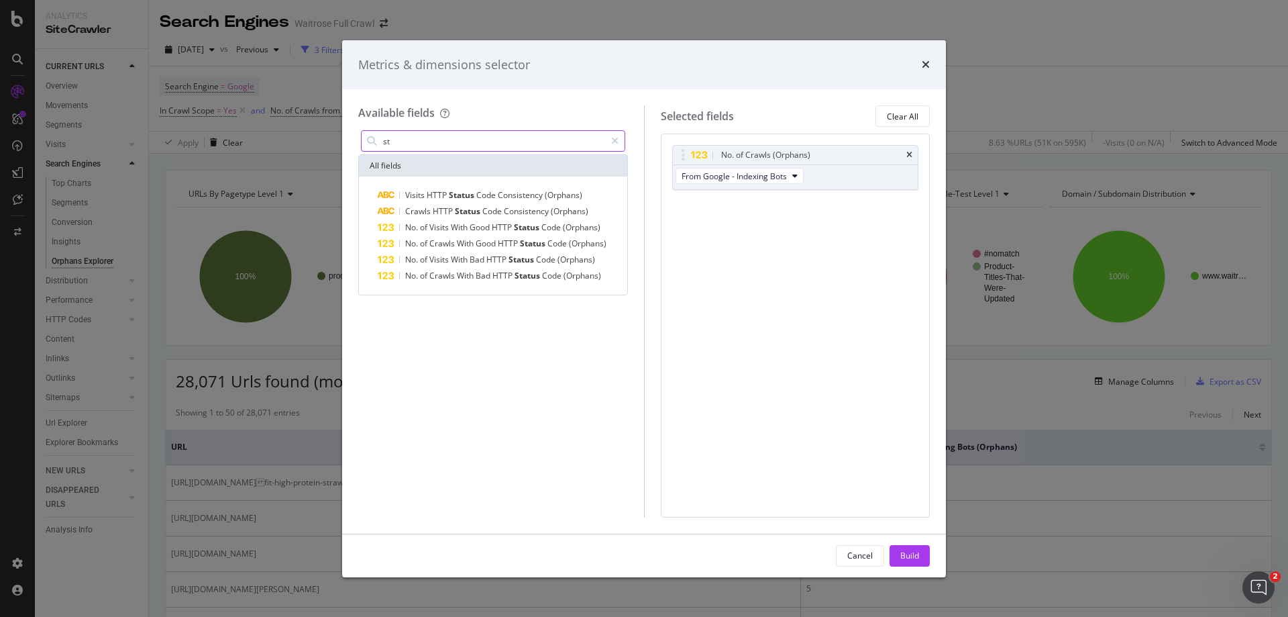
type input "s"
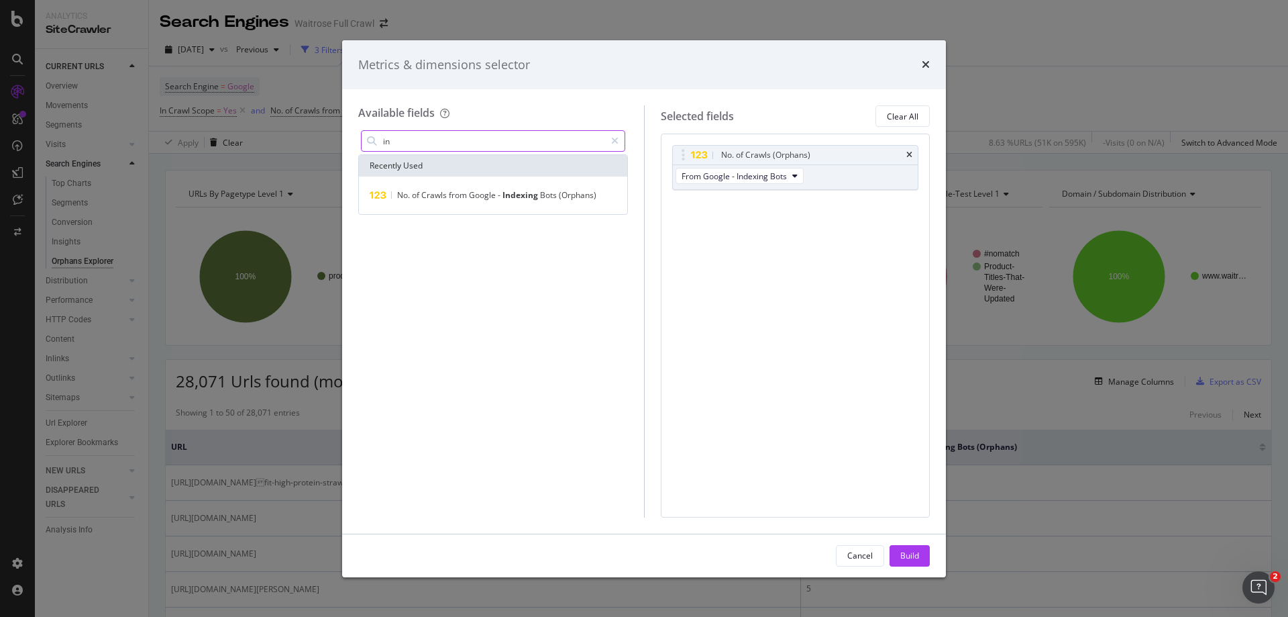
type input "i"
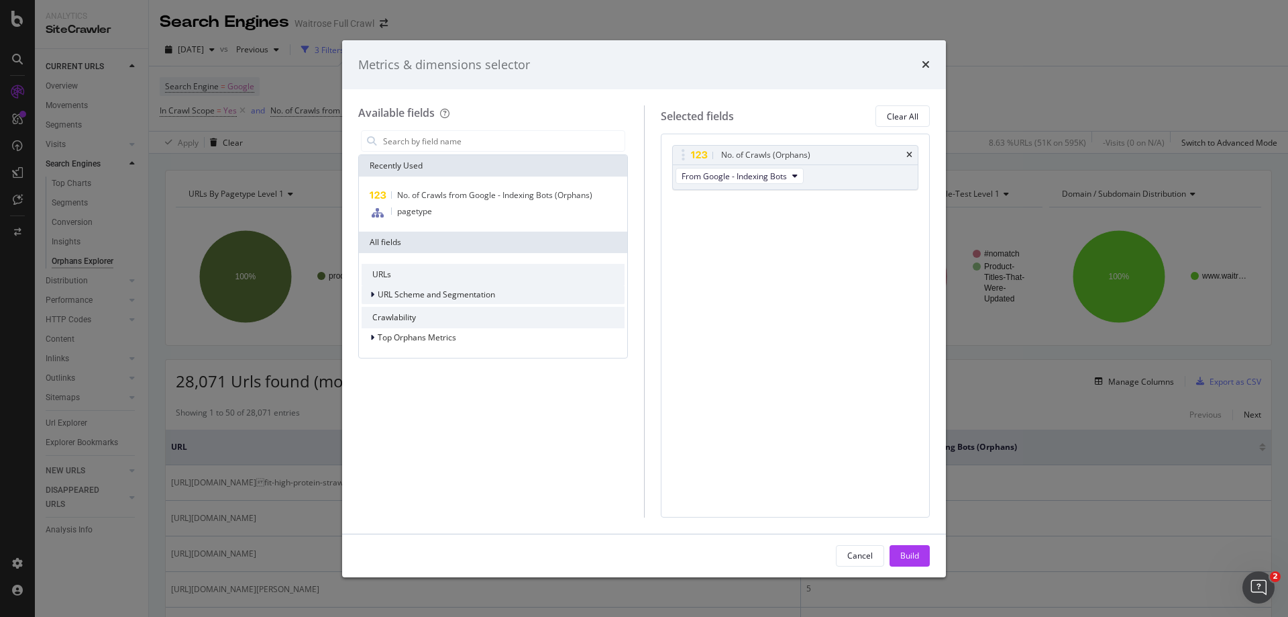
click at [418, 292] on span "URL Scheme and Segmentation" at bounding box center [436, 293] width 117 height 11
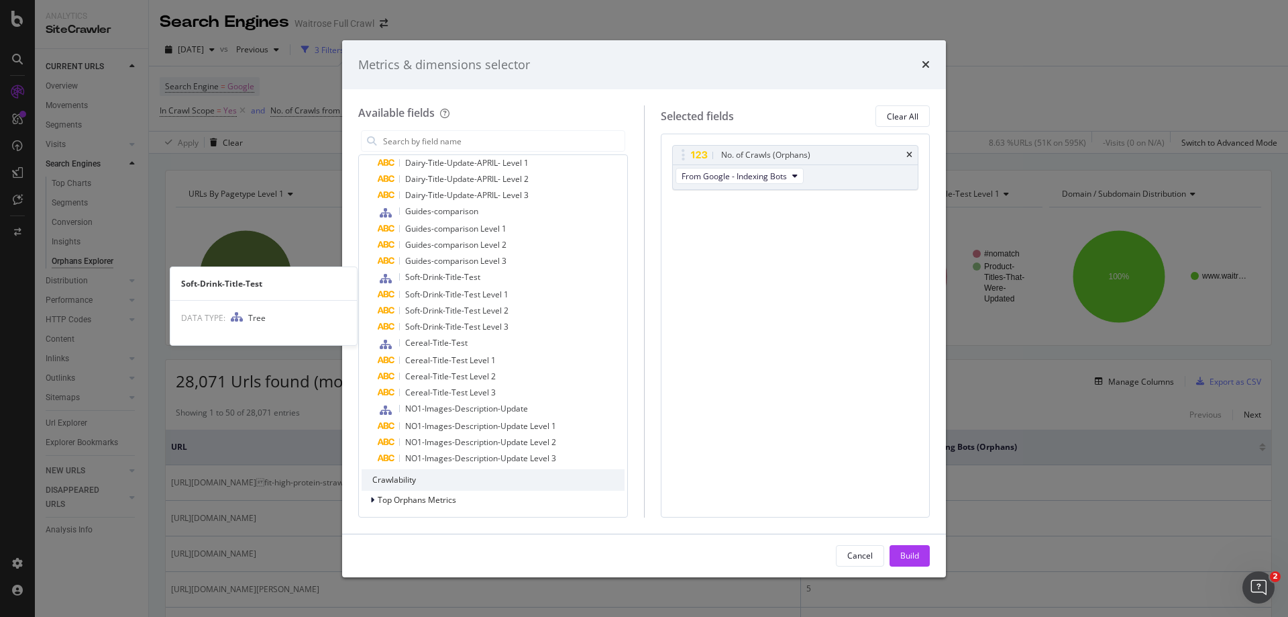
scroll to position [824, 0]
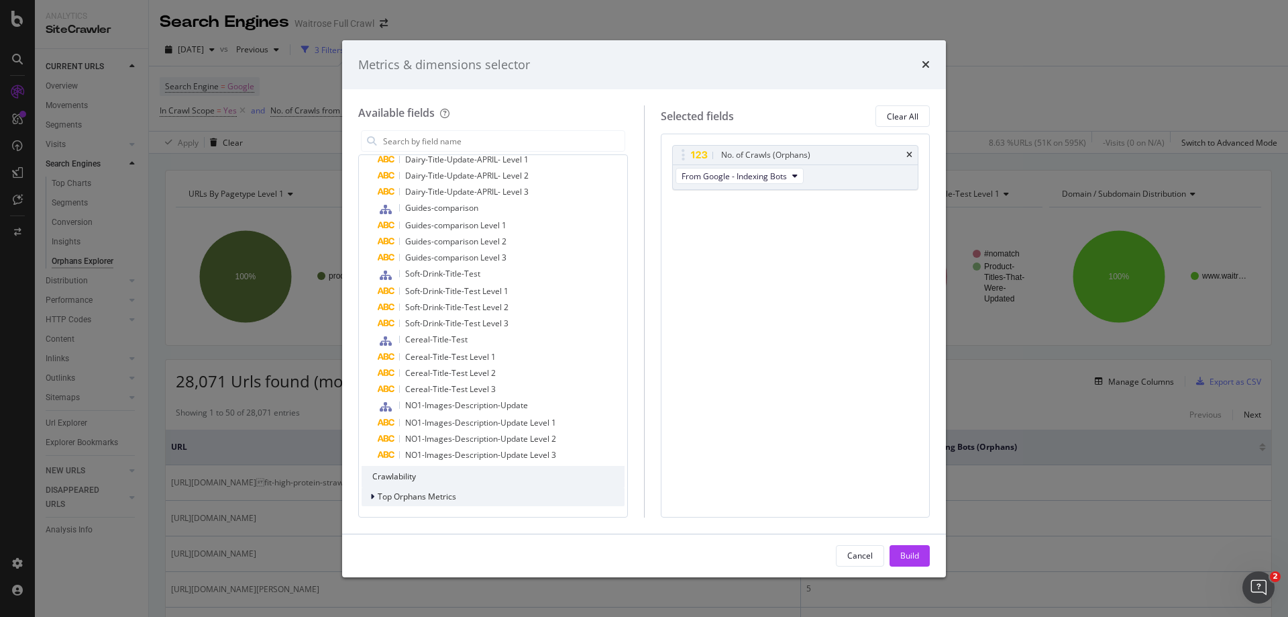
click at [413, 499] on span "Top Orphans Metrics" at bounding box center [417, 495] width 78 height 11
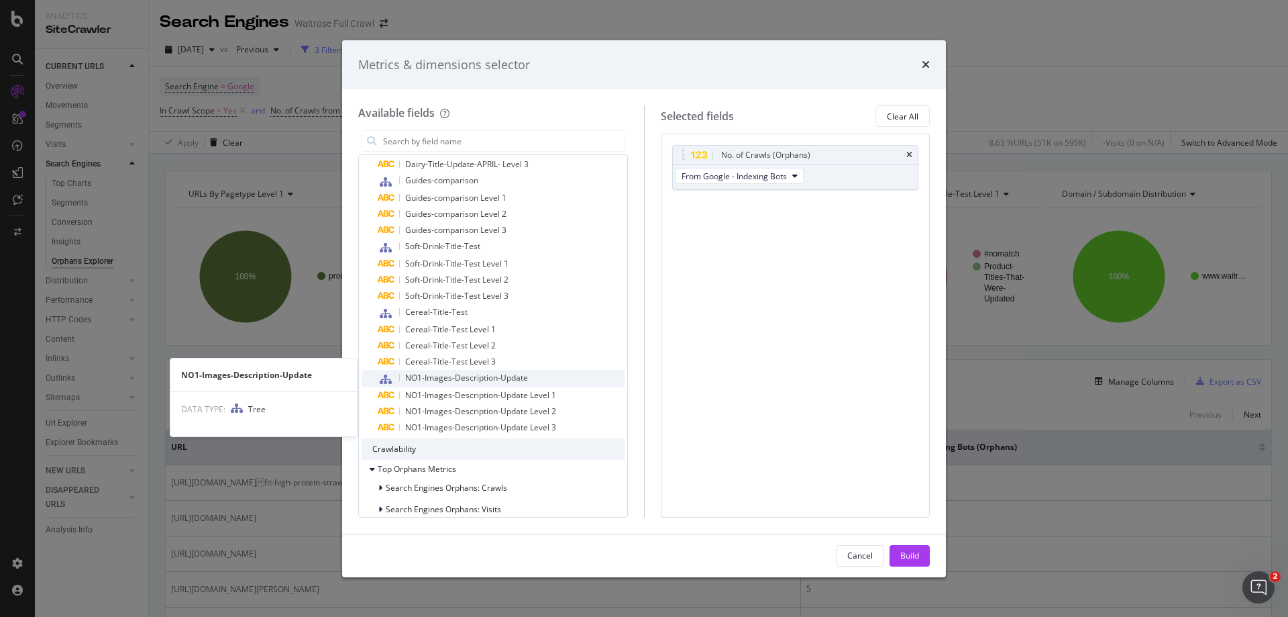
scroll to position [865, 0]
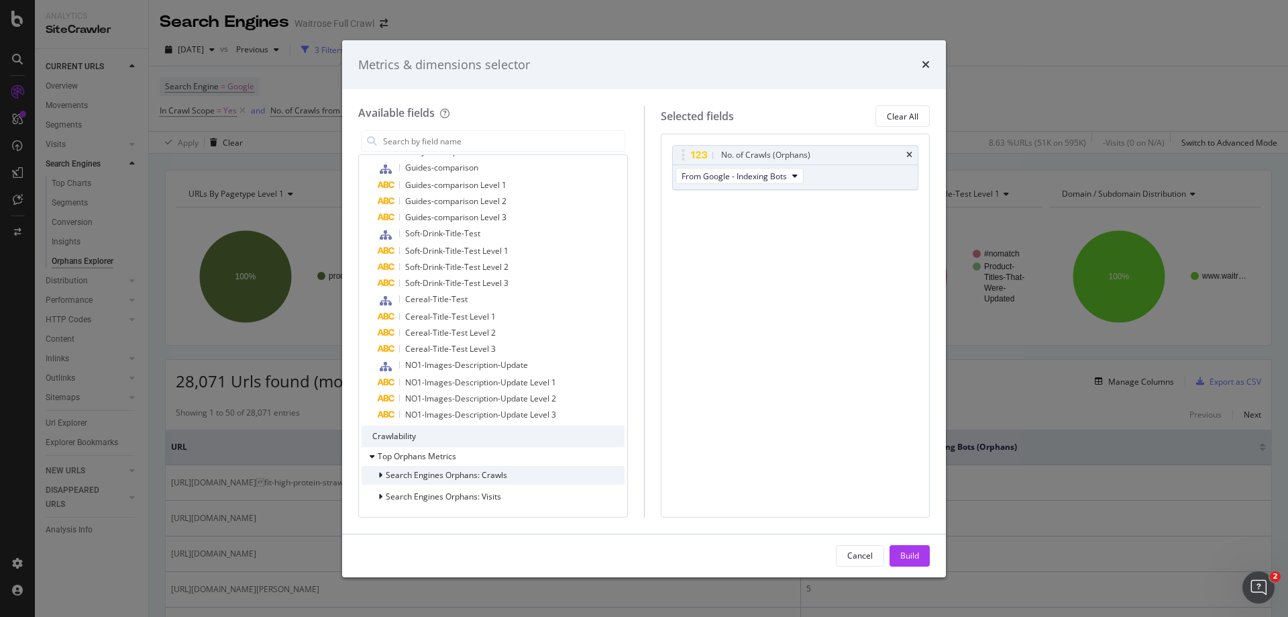
click at [409, 478] on span "Search Engines Orphans: Crawls" at bounding box center [446, 474] width 121 height 11
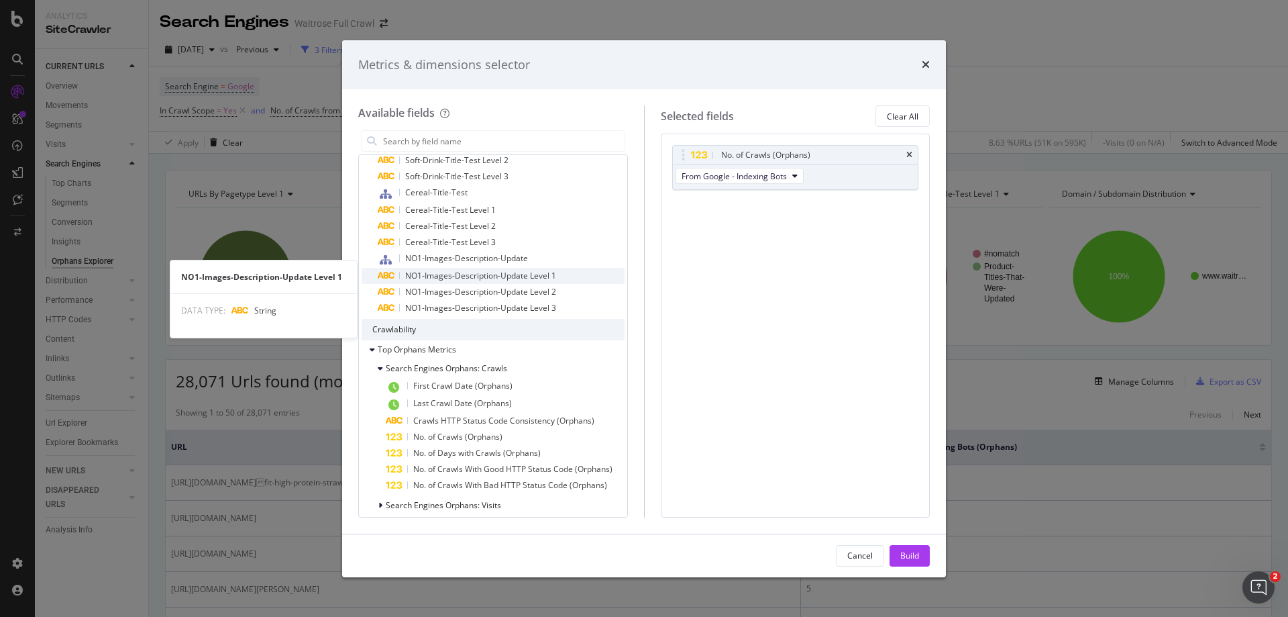
scroll to position [980, 0]
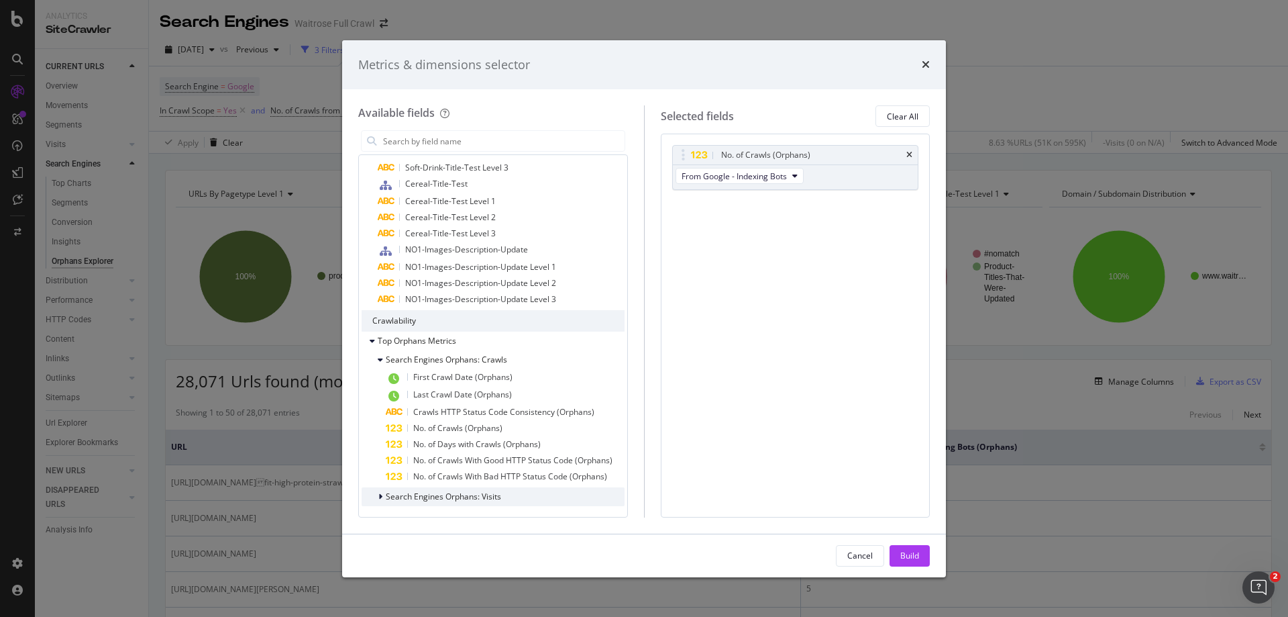
click at [414, 496] on span "Search Engines Orphans: Visits" at bounding box center [443, 495] width 115 height 11
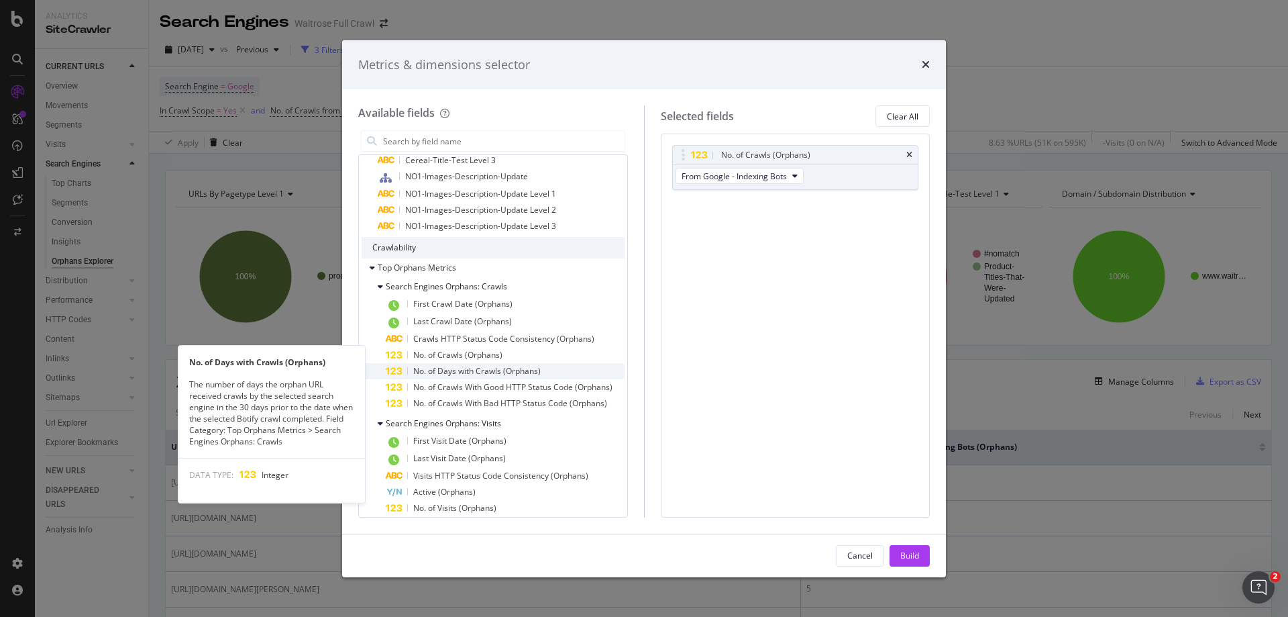
scroll to position [1112, 0]
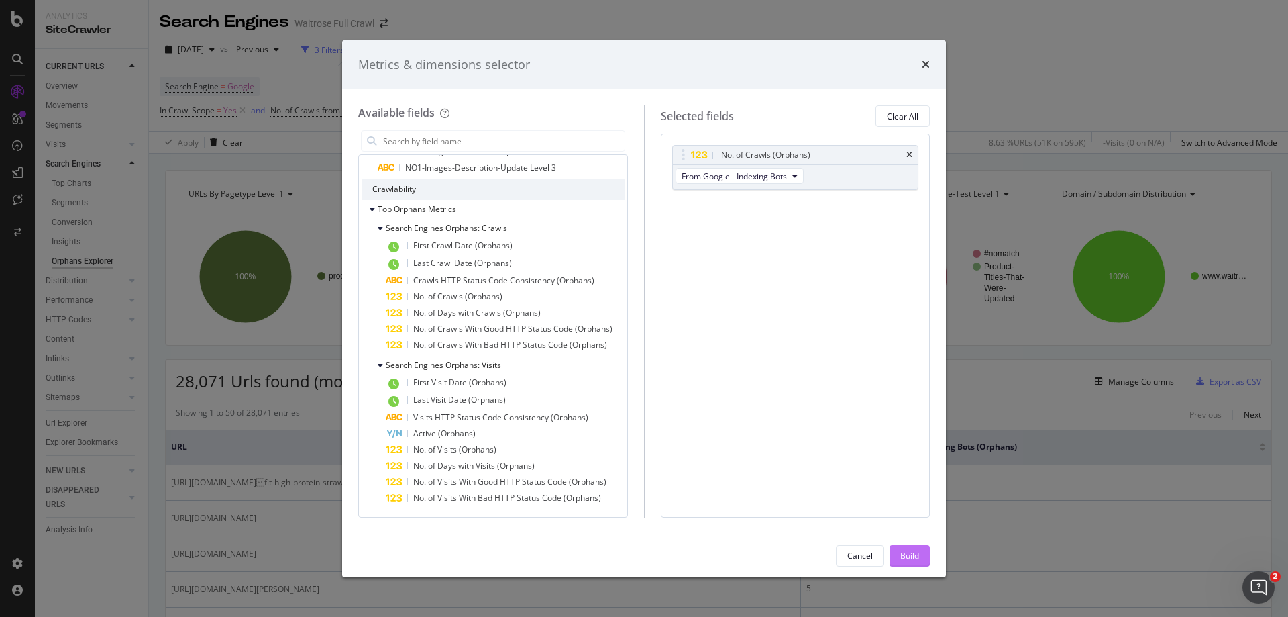
click at [902, 554] on div "Build" at bounding box center [909, 554] width 19 height 11
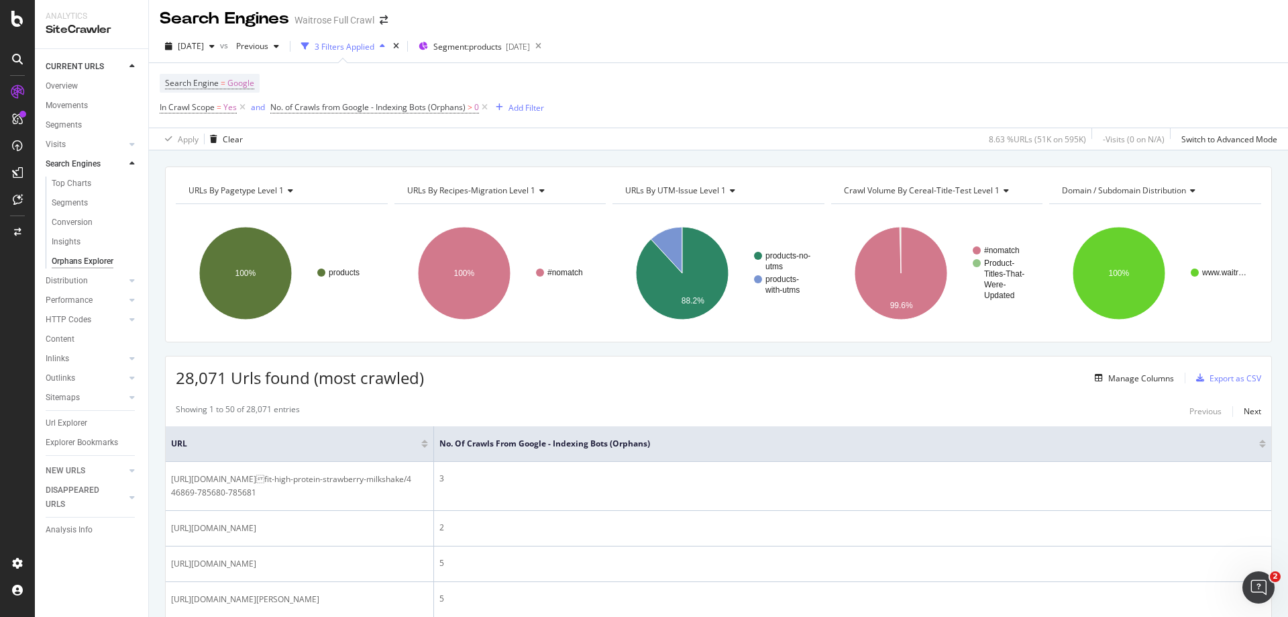
scroll to position [0, 0]
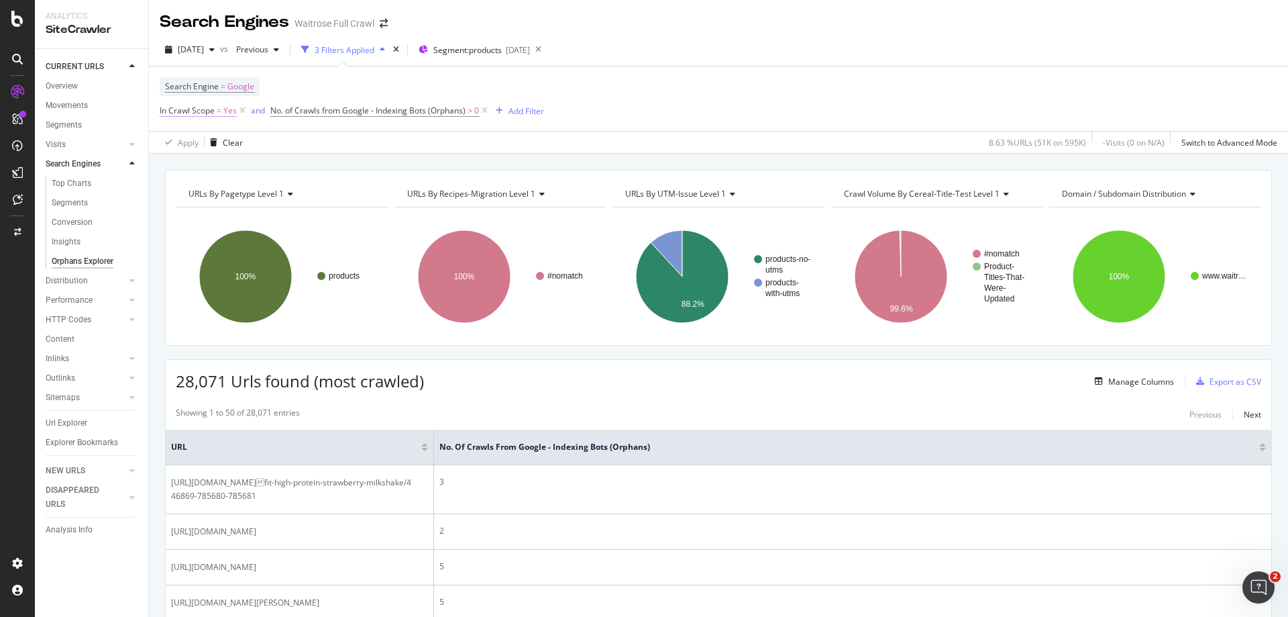
click at [230, 112] on span "Yes" at bounding box center [229, 110] width 13 height 19
click at [181, 144] on span "Yes" at bounding box center [178, 141] width 13 height 11
click at [166, 108] on icon at bounding box center [168, 109] width 4 height 8
click at [317, 77] on div "Search Engine = Google In Crawl Scope = Yes and No. of Crawls from Google - Ind…" at bounding box center [352, 98] width 384 height 43
click at [241, 109] on icon at bounding box center [242, 110] width 11 height 13
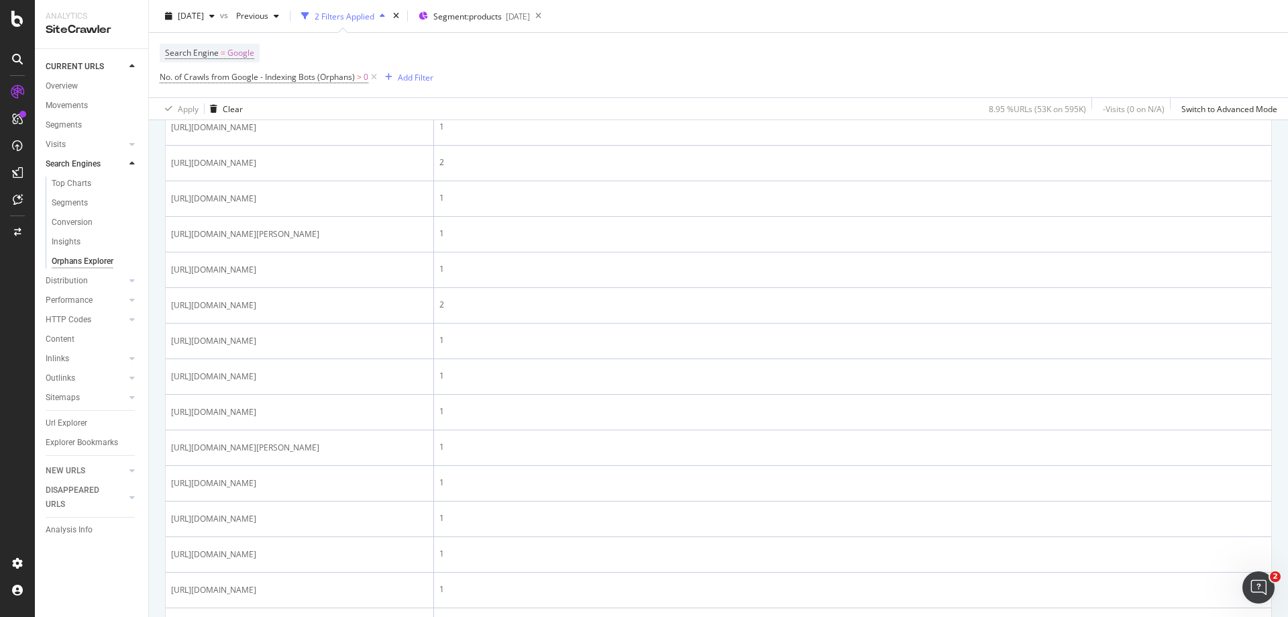
scroll to position [738, 0]
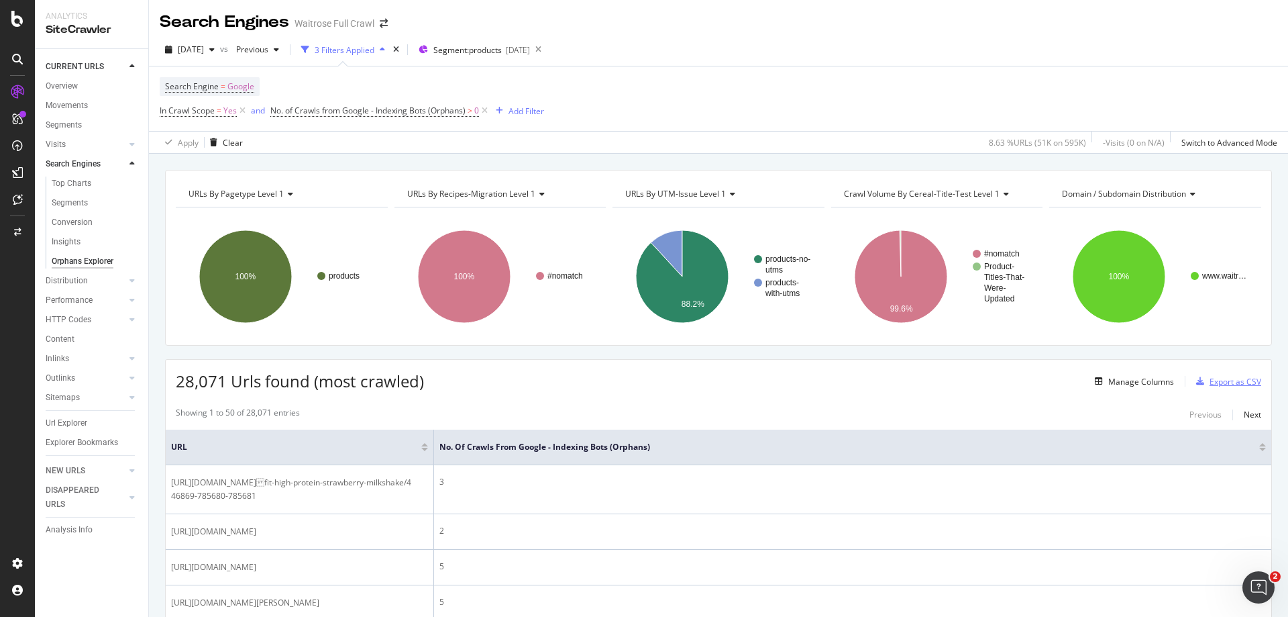
click at [1210, 378] on div "Export as CSV" at bounding box center [1236, 381] width 52 height 11
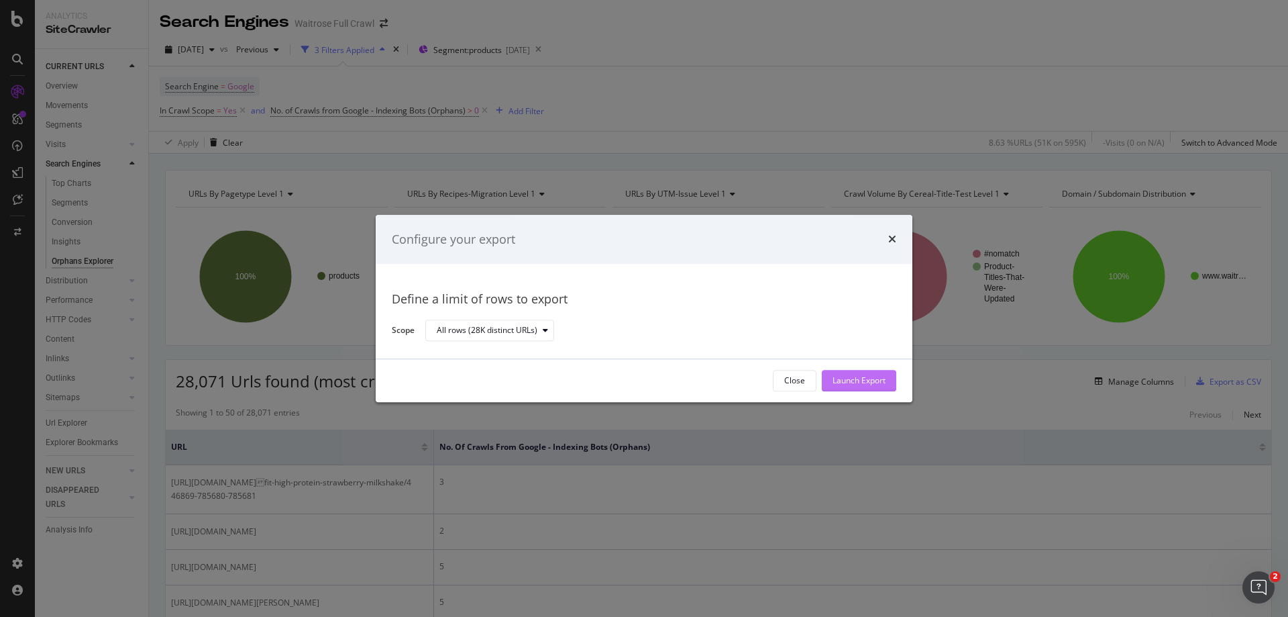
click at [869, 380] on div "Launch Export" at bounding box center [859, 380] width 53 height 11
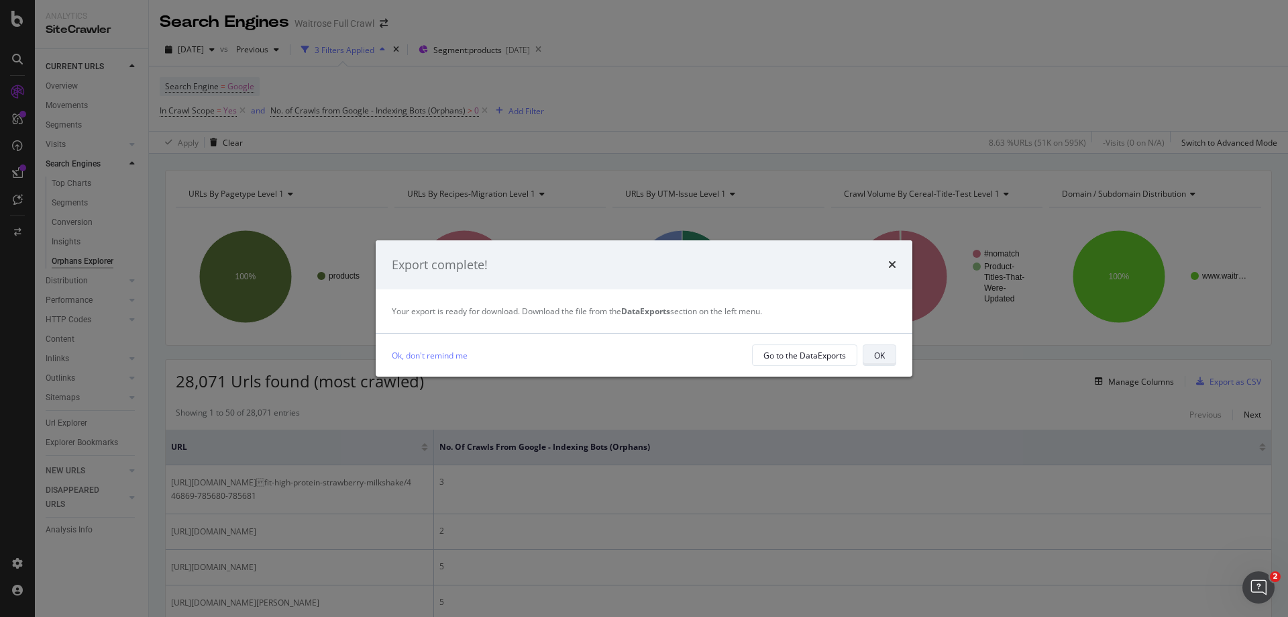
click at [866, 364] on button "OK" at bounding box center [880, 354] width 34 height 21
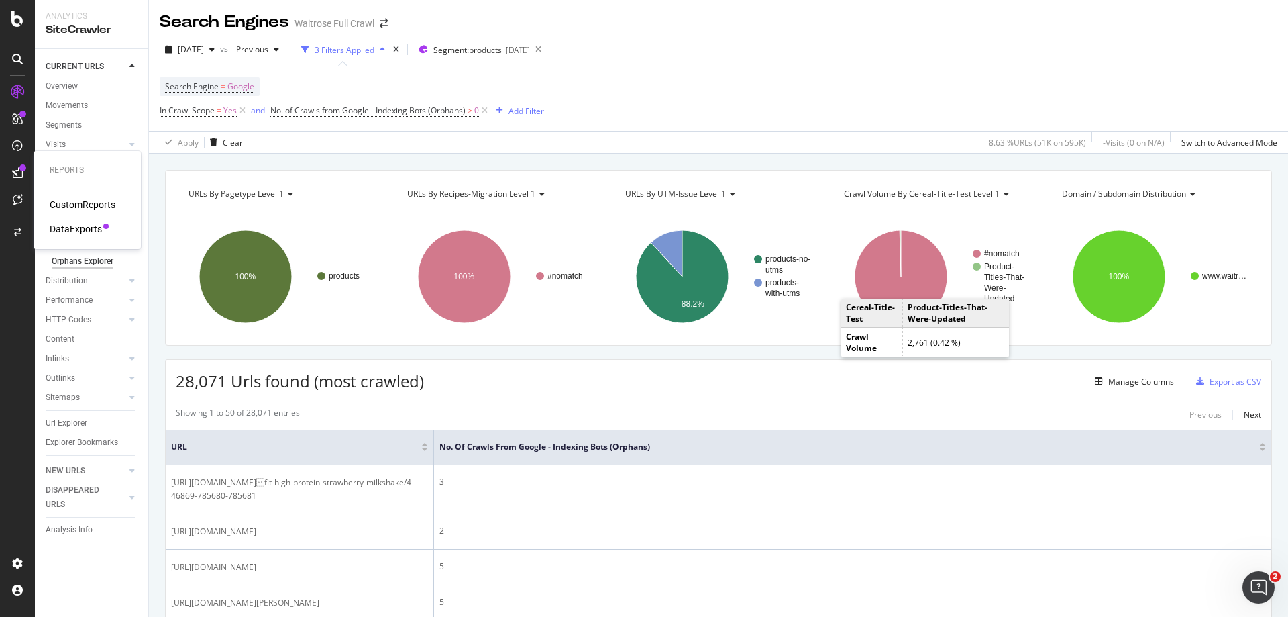
click at [67, 226] on div "DataExports" at bounding box center [76, 228] width 52 height 13
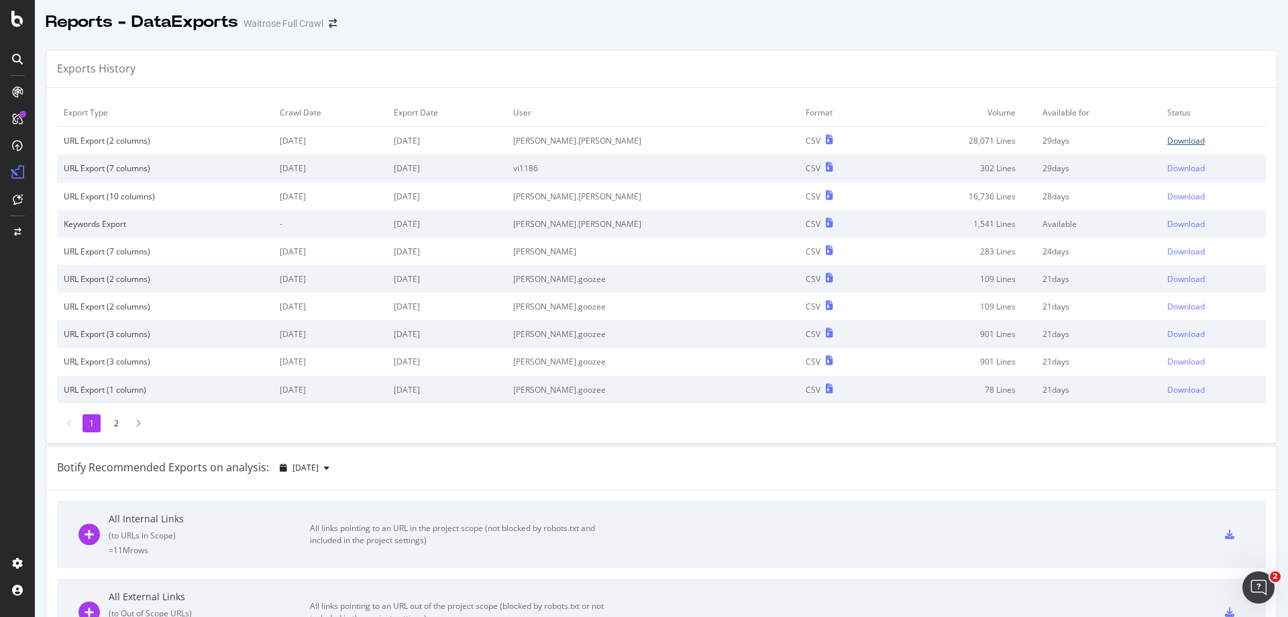
click at [1167, 142] on div "Download" at bounding box center [1186, 140] width 38 height 11
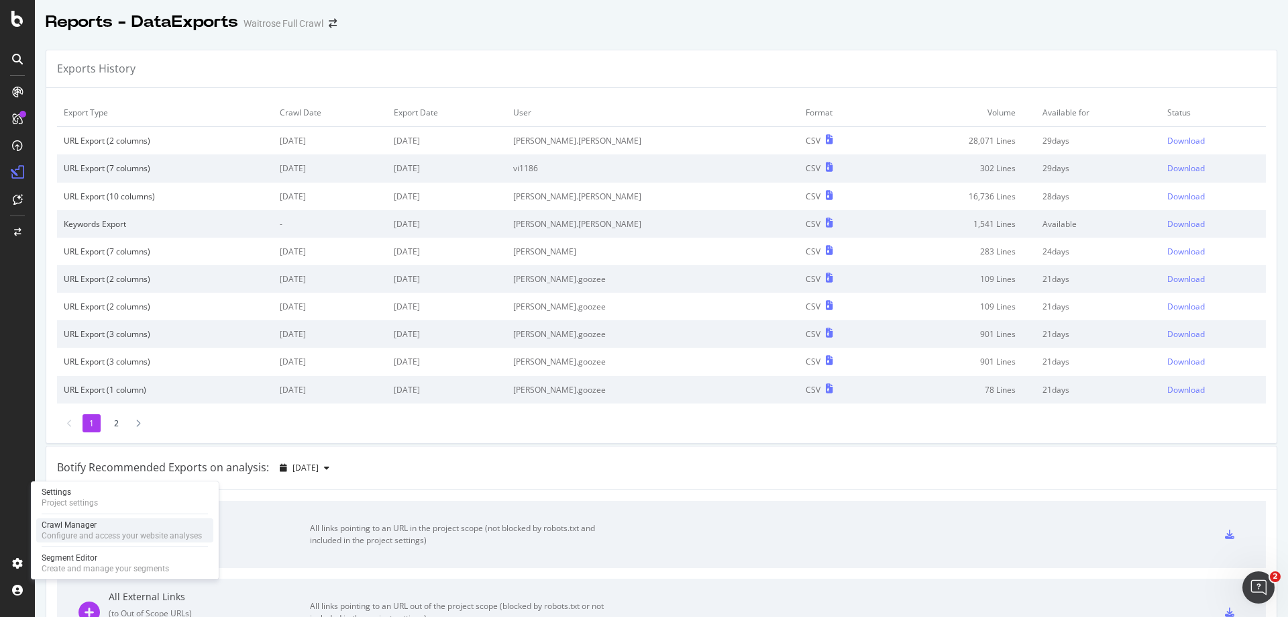
click at [67, 535] on div "Configure and access your website analyses" at bounding box center [122, 535] width 160 height 11
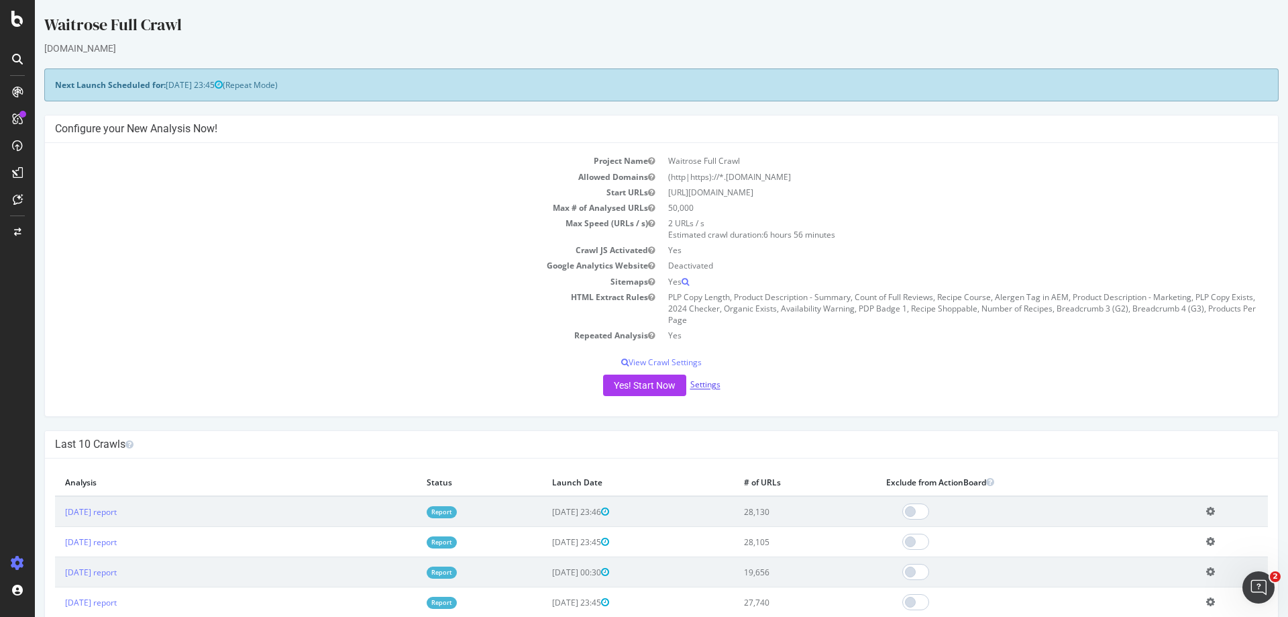
click at [698, 388] on link "Settings" at bounding box center [705, 384] width 30 height 11
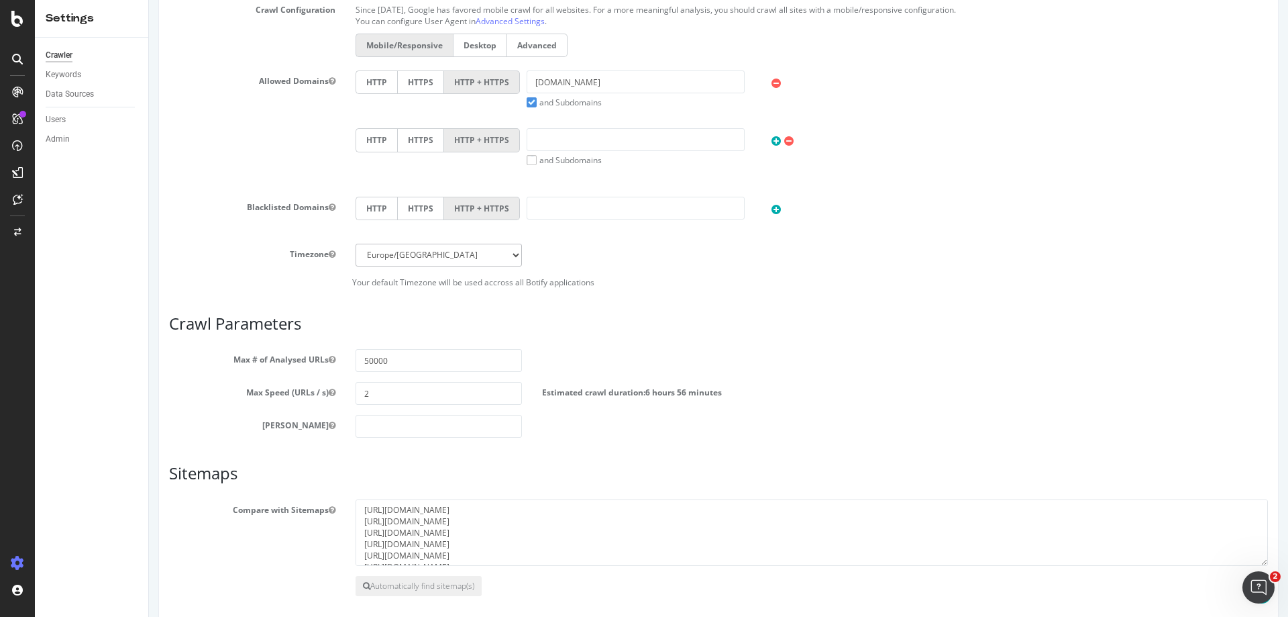
scroll to position [403, 0]
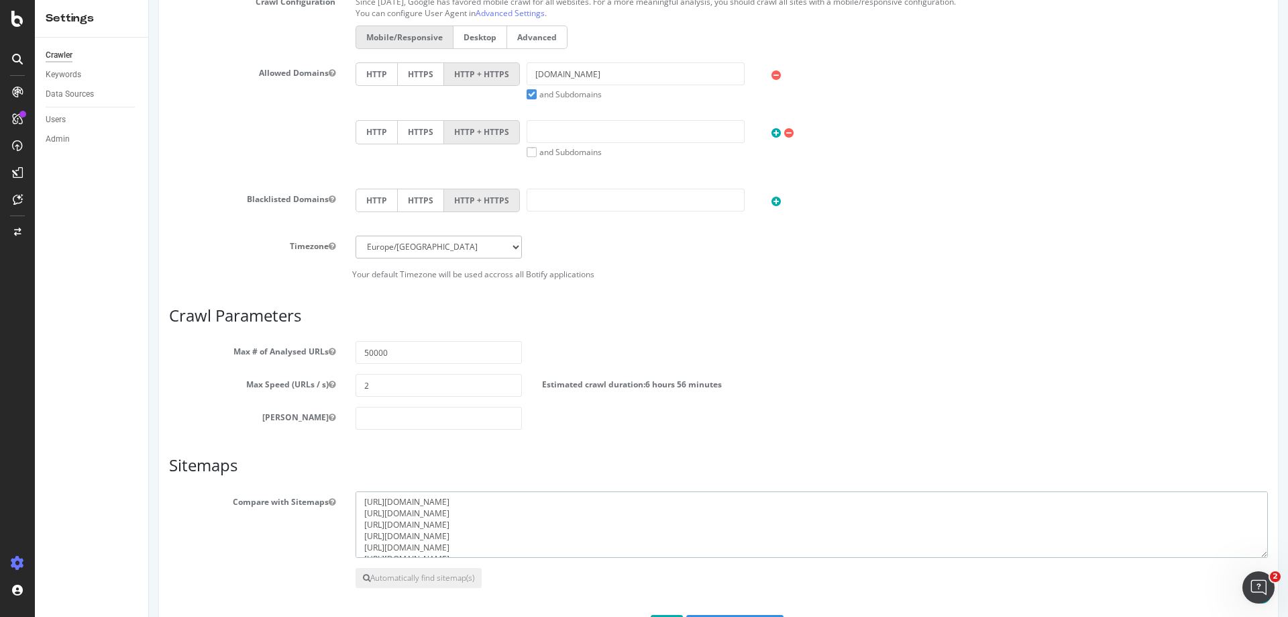
drag, startPoint x: 603, startPoint y: 533, endPoint x: 331, endPoint y: 533, distance: 271.7
click at [331, 533] on div "Compare with Sitemaps [URL][DOMAIN_NAME] [URL][DOMAIN_NAME] [URL][DOMAIN_NAME] …" at bounding box center [718, 524] width 1119 height 67
click at [594, 521] on textarea "[URL][DOMAIN_NAME] [URL][DOMAIN_NAME] [URL][DOMAIN_NAME] [URL][DOMAIN_NAME] [UR…" at bounding box center [812, 524] width 912 height 67
click at [62, 148] on div "SiteCrawler" at bounding box center [74, 148] width 48 height 13
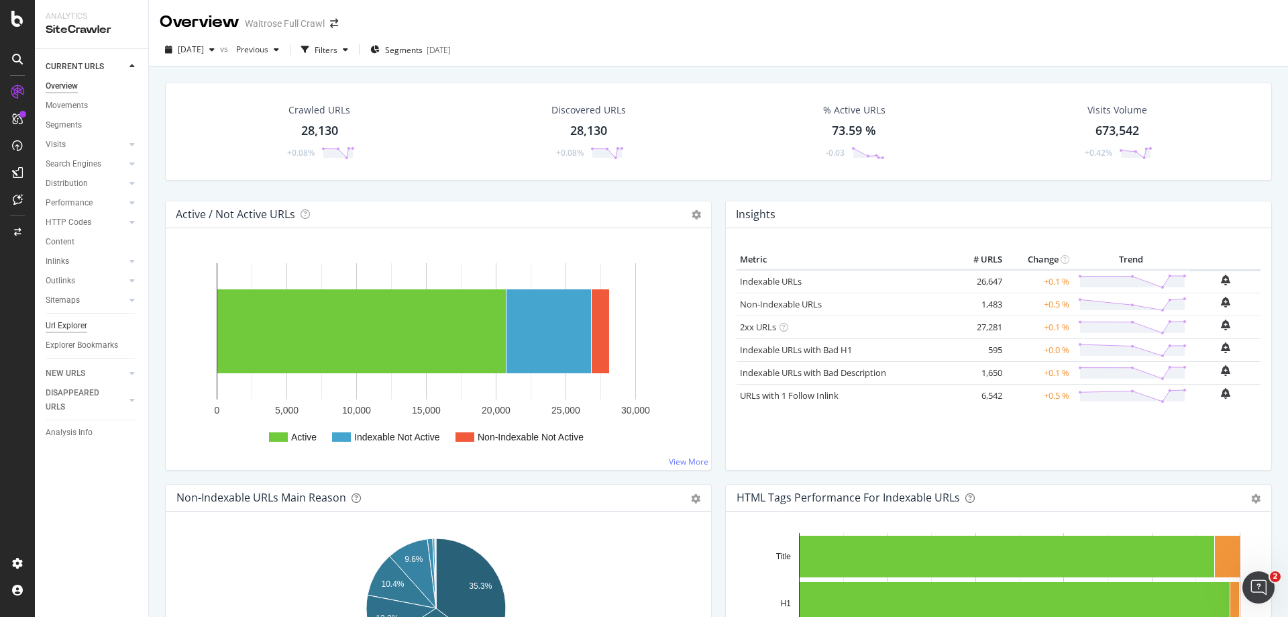
click at [75, 319] on div "Url Explorer" at bounding box center [67, 326] width 42 height 14
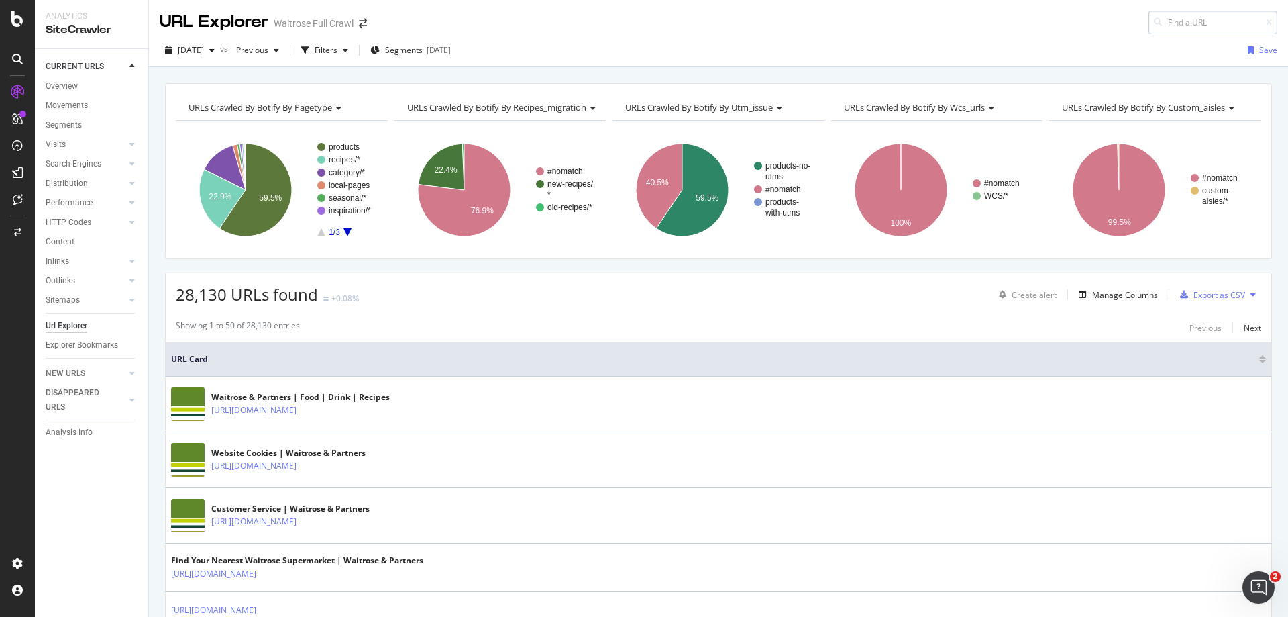
click at [1189, 23] on input at bounding box center [1213, 22] width 129 height 23
type input "[URL][DOMAIN_NAME]"
click at [873, 36] on div "[DATE] vs Previous Filters Segments [DATE] Save" at bounding box center [718, 50] width 1139 height 33
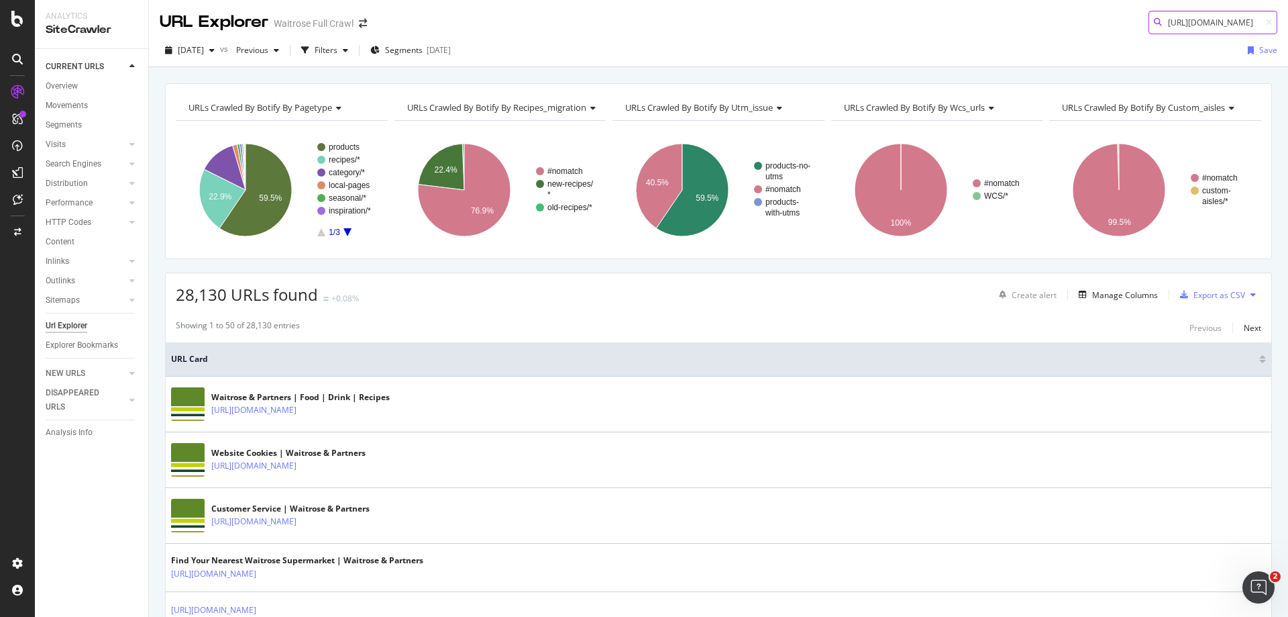
click at [1197, 25] on input "[URL][DOMAIN_NAME]" at bounding box center [1213, 22] width 129 height 23
click at [1204, 26] on input "[URL][DOMAIN_NAME]" at bounding box center [1213, 22] width 129 height 23
click at [1174, 23] on input "[URL][DOMAIN_NAME]" at bounding box center [1213, 22] width 129 height 23
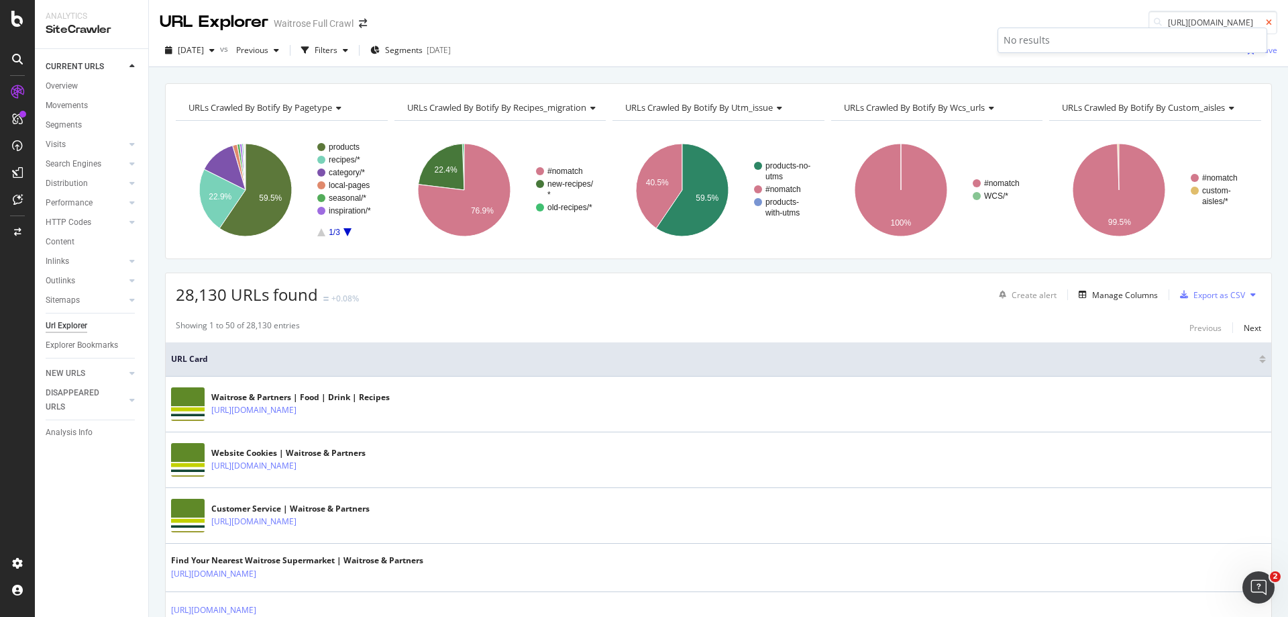
scroll to position [0, 0]
click at [1266, 22] on icon at bounding box center [1269, 23] width 6 height 8
click at [1182, 25] on input at bounding box center [1213, 22] width 129 height 23
paste input "[URL][DOMAIN_NAME]"
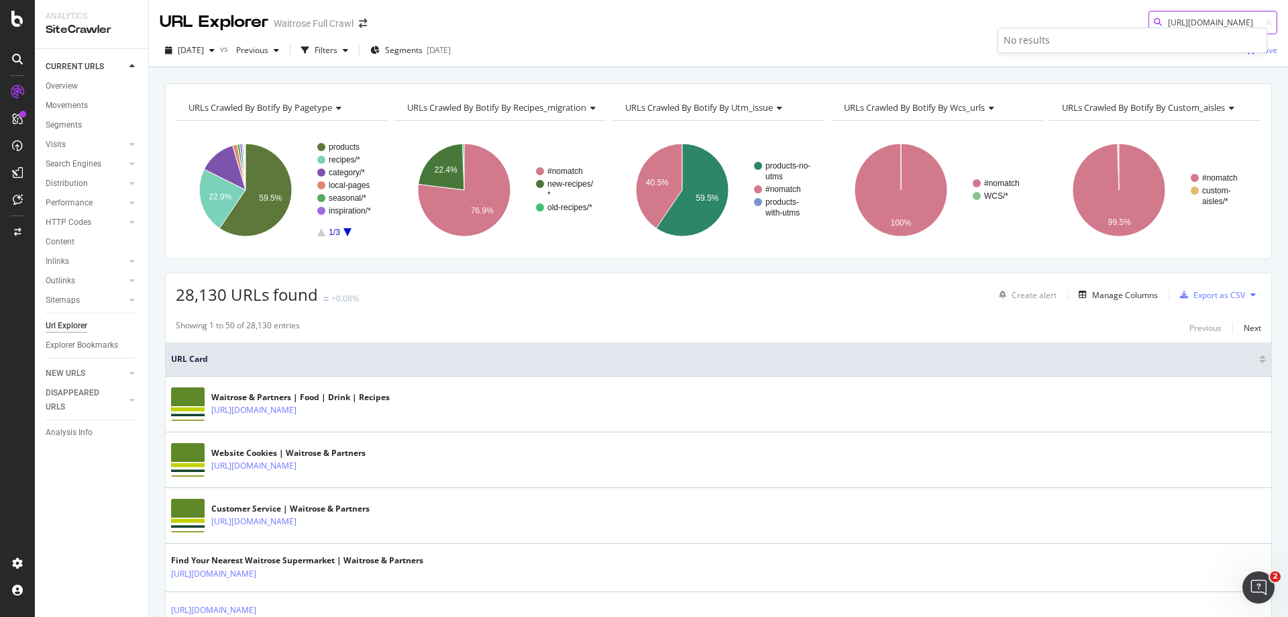
type input "[URL][DOMAIN_NAME]"
